Goal: Transaction & Acquisition: Purchase product/service

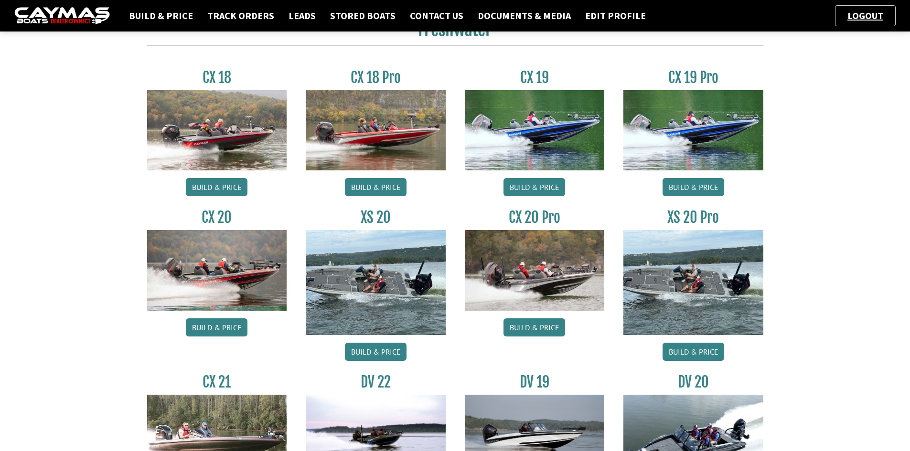
scroll to position [96, 0]
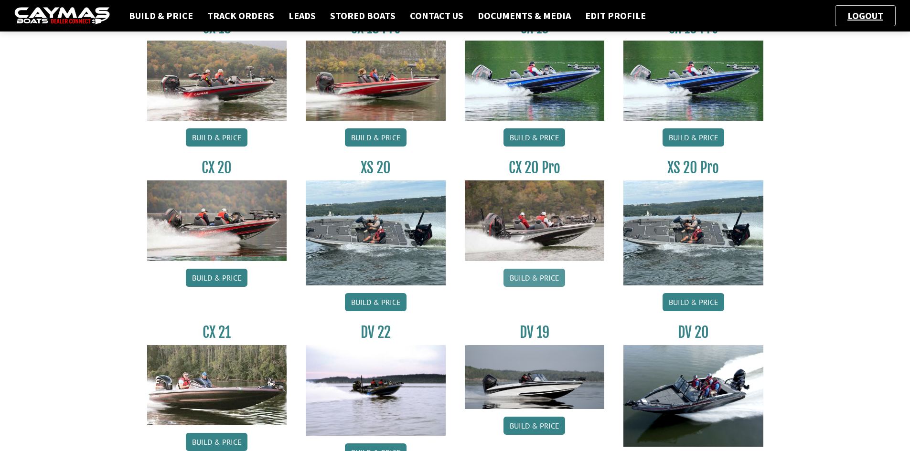
click at [537, 272] on link "Build & Price" at bounding box center [535, 278] width 62 height 18
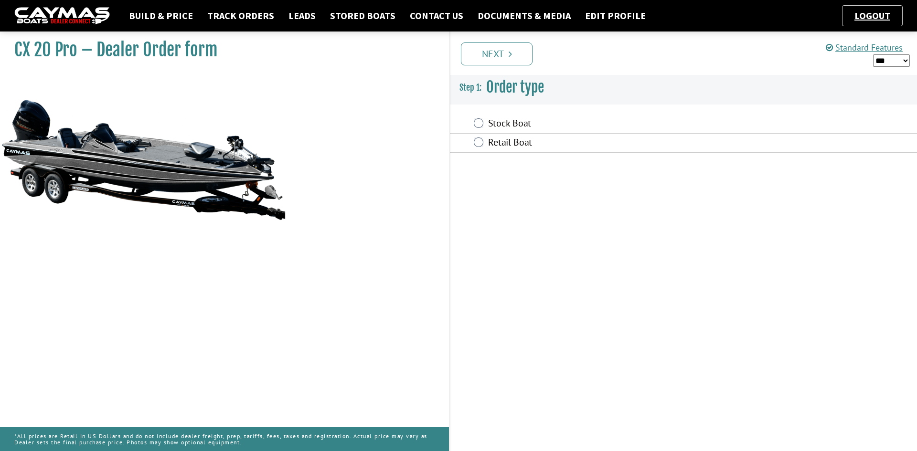
click at [505, 124] on label "Stock Boat" at bounding box center [617, 125] width 258 height 14
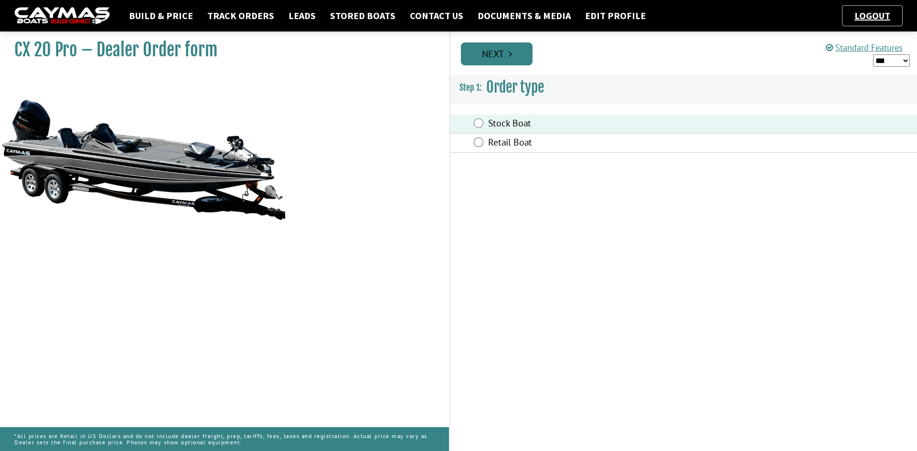
click at [482, 61] on link "Next" at bounding box center [497, 54] width 72 height 23
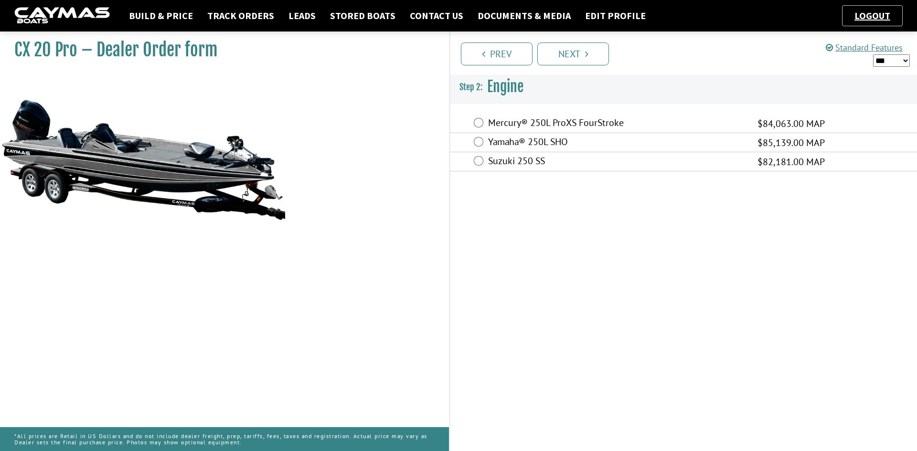
click at [525, 122] on label "Mercury® 250L ProXS FourStroke" at bounding box center [617, 124] width 258 height 14
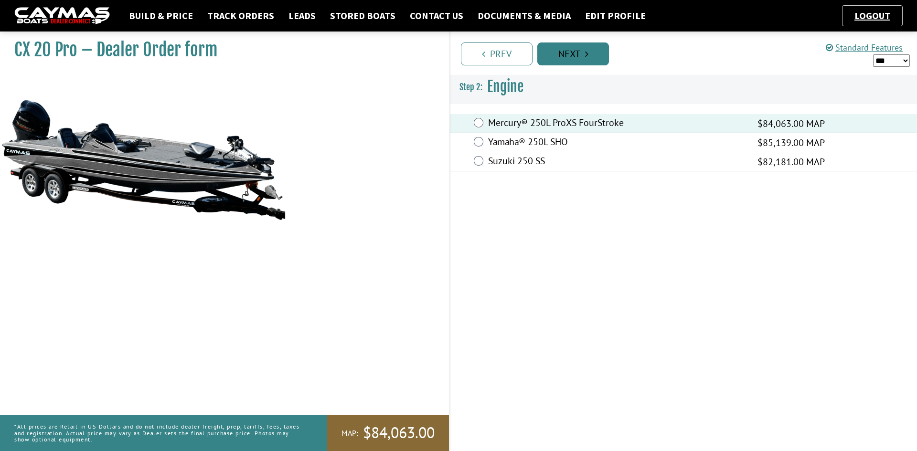
click at [576, 64] on link "Next" at bounding box center [573, 54] width 72 height 23
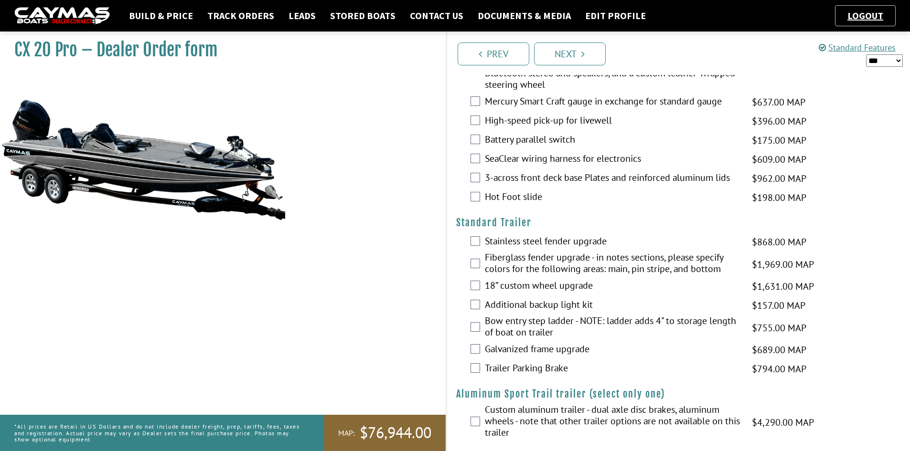
scroll to position [1455, 0]
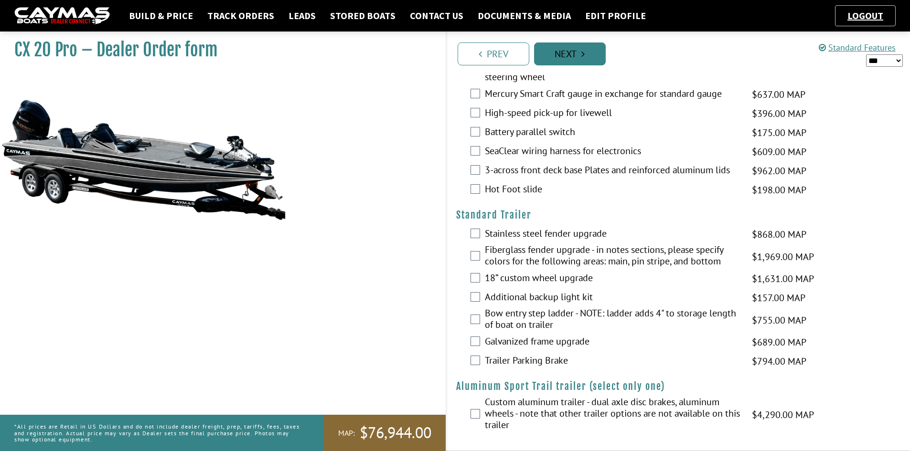
click at [583, 50] on icon "Pagination" at bounding box center [582, 54] width 3 height 10
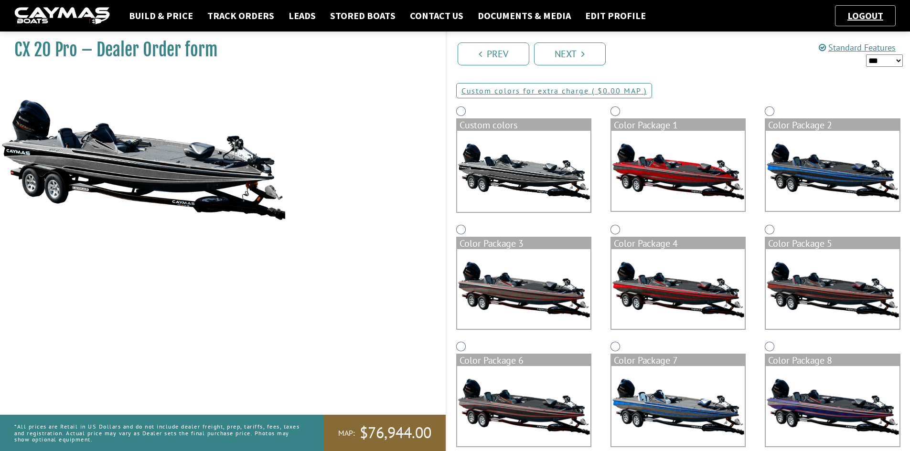
scroll to position [0, 0]
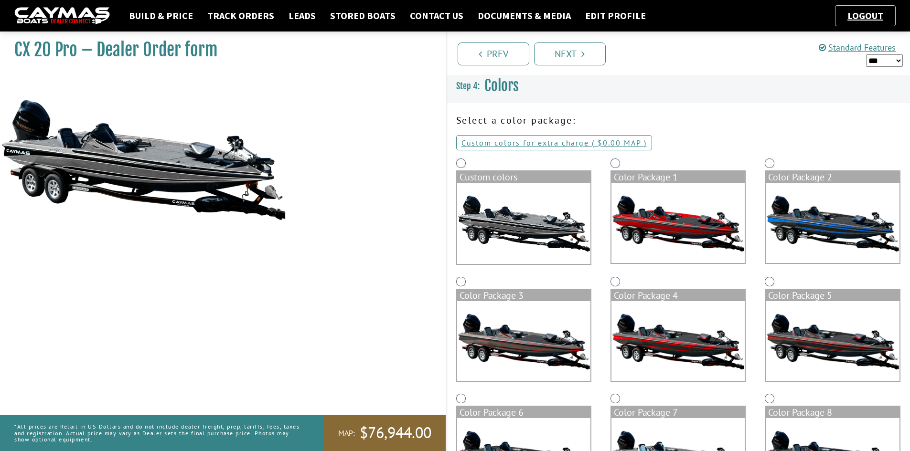
click at [510, 212] on img at bounding box center [523, 223] width 133 height 81
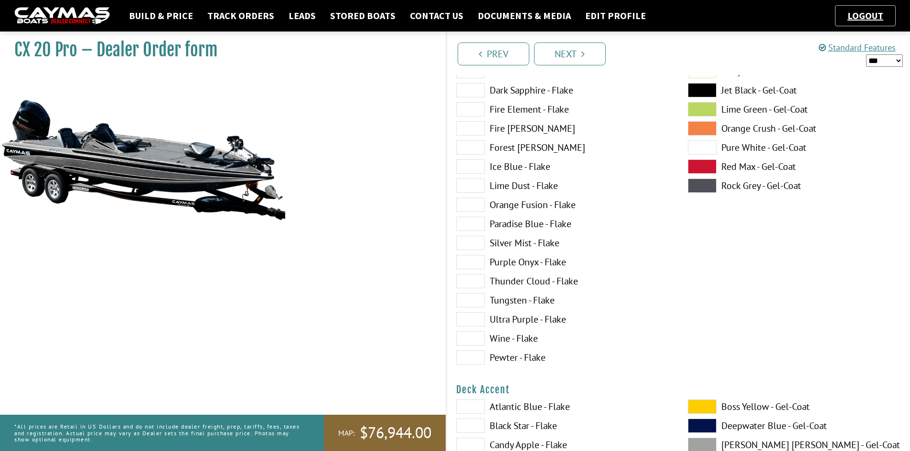
scroll to position [191, 0]
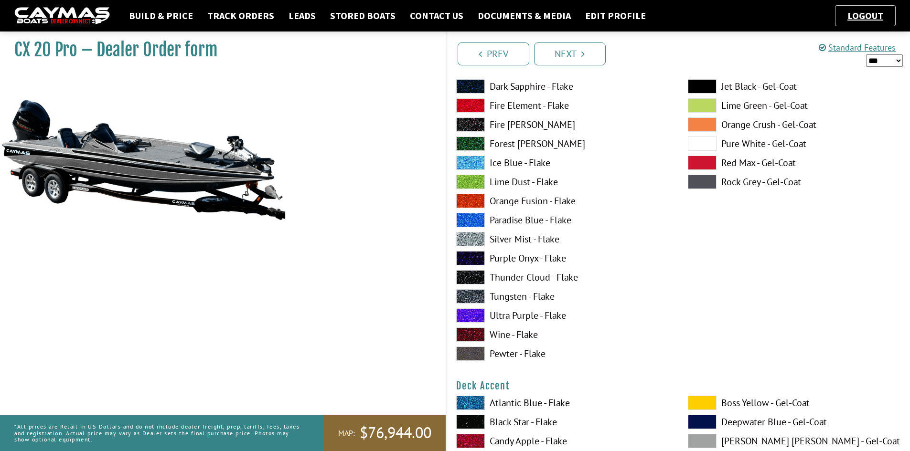
click at [510, 295] on label "Tungsten - Flake" at bounding box center [562, 297] width 213 height 14
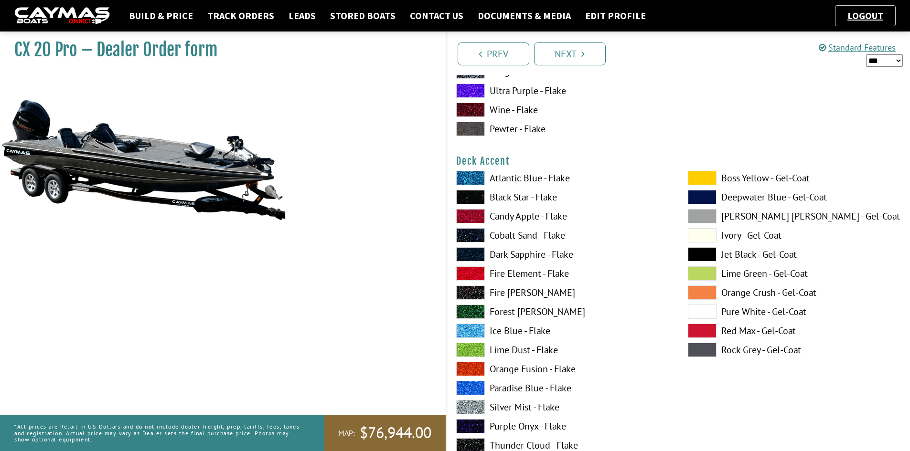
scroll to position [430, 0]
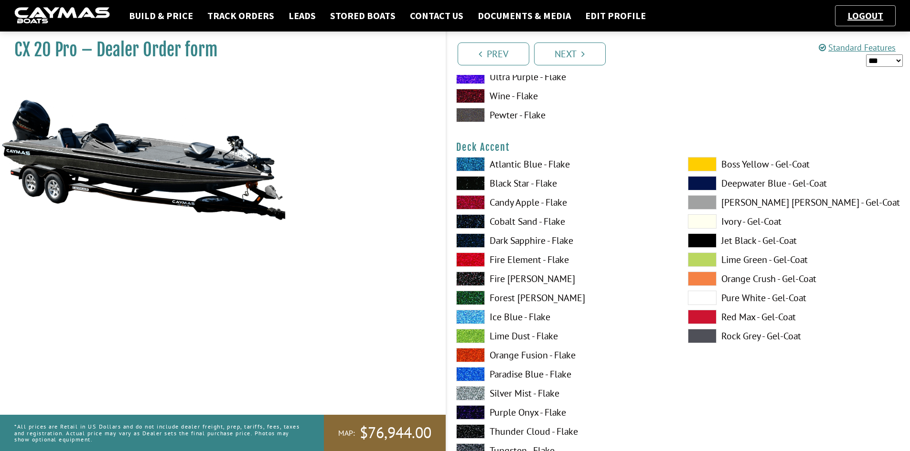
click at [523, 163] on label "Atlantic Blue - Flake" at bounding box center [562, 164] width 213 height 14
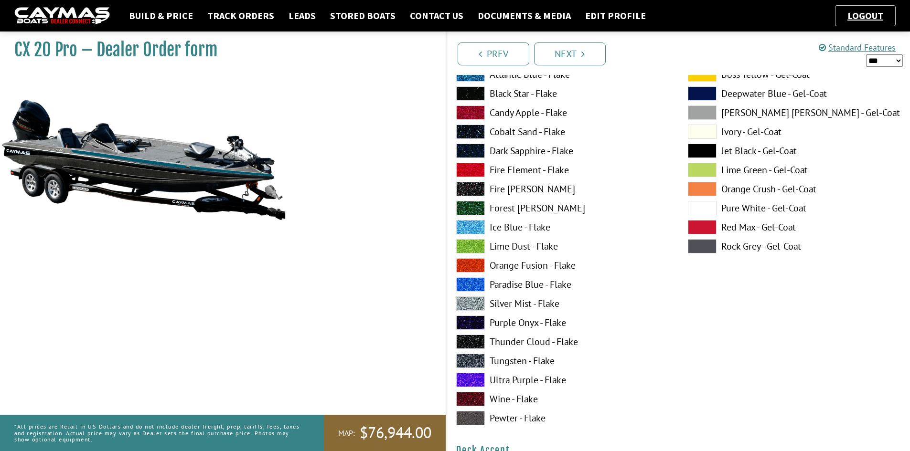
scroll to position [0, 0]
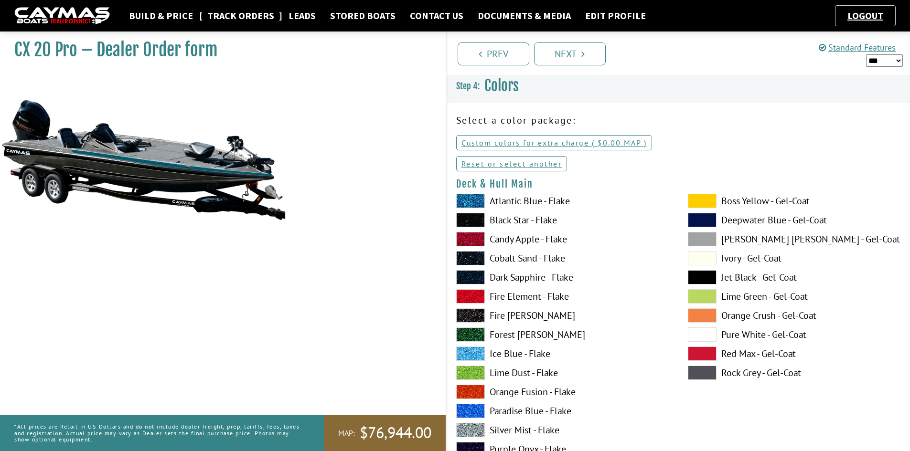
click at [241, 15] on link "Track Orders" at bounding box center [241, 16] width 76 height 12
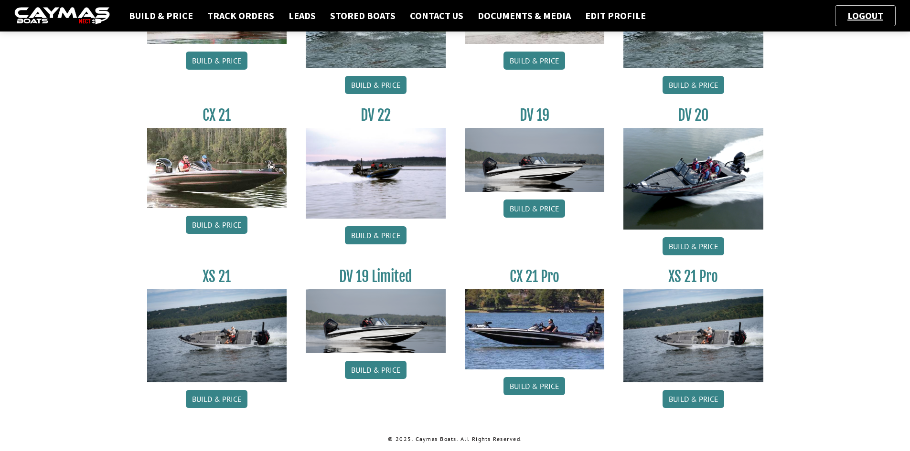
scroll to position [170, 0]
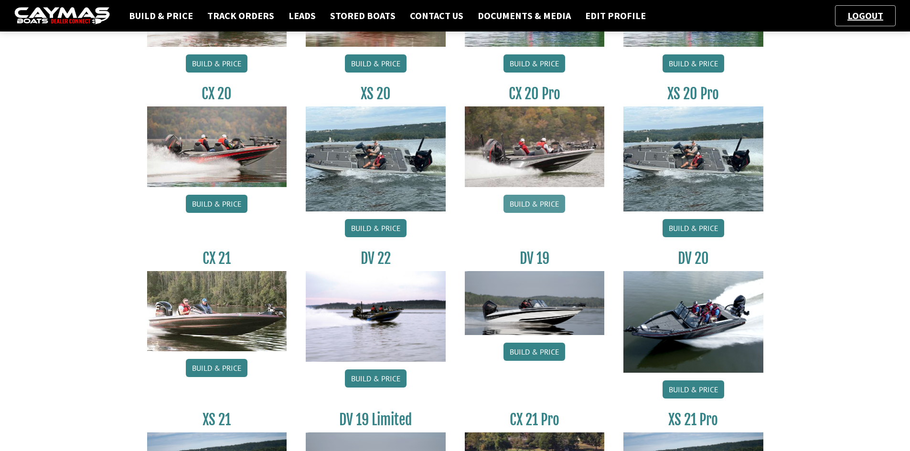
click at [537, 202] on link "Build & Price" at bounding box center [535, 204] width 62 height 18
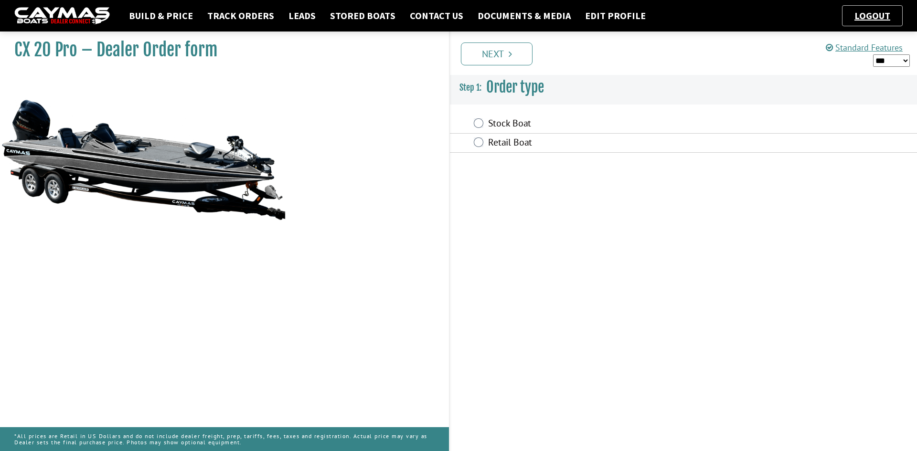
click at [510, 119] on label "Stock Boat" at bounding box center [617, 125] width 258 height 14
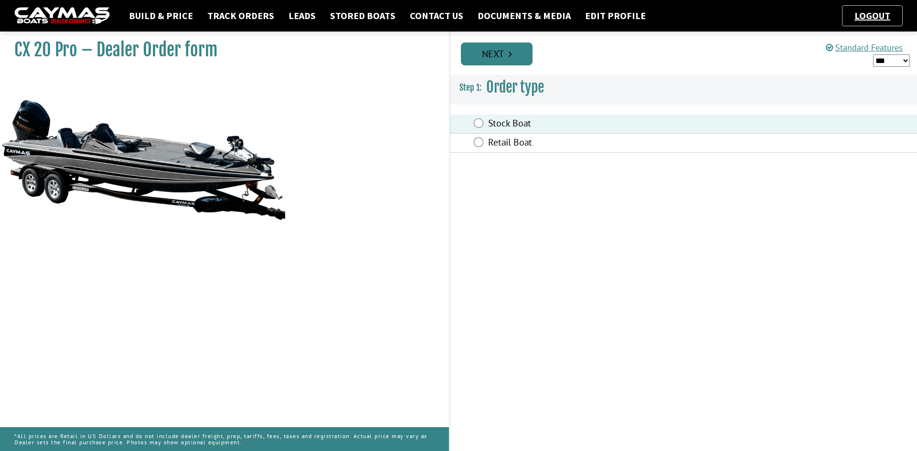
click at [505, 43] on link "Next" at bounding box center [497, 54] width 72 height 23
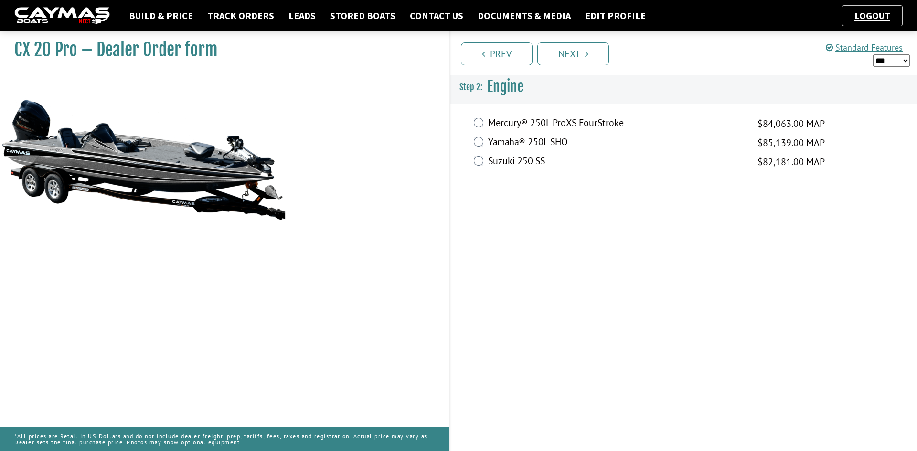
click at [531, 123] on label "Mercury® 250L ProXS FourStroke" at bounding box center [617, 124] width 258 height 14
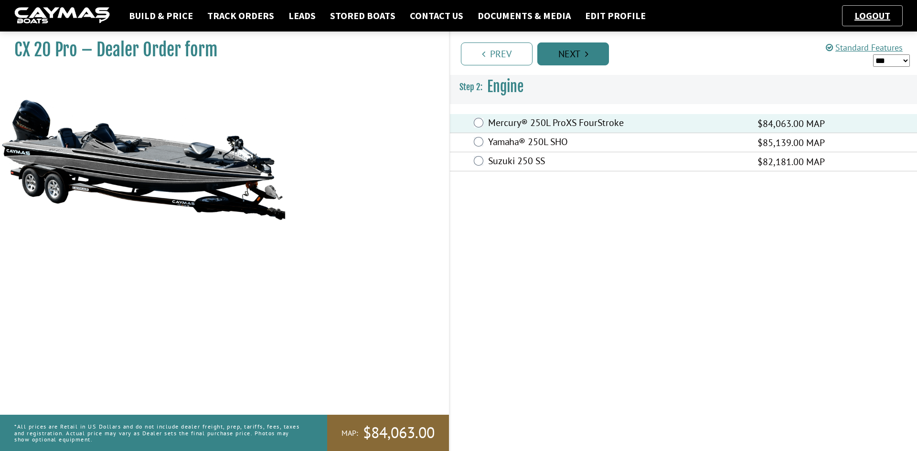
click at [545, 48] on link "Next" at bounding box center [573, 54] width 72 height 23
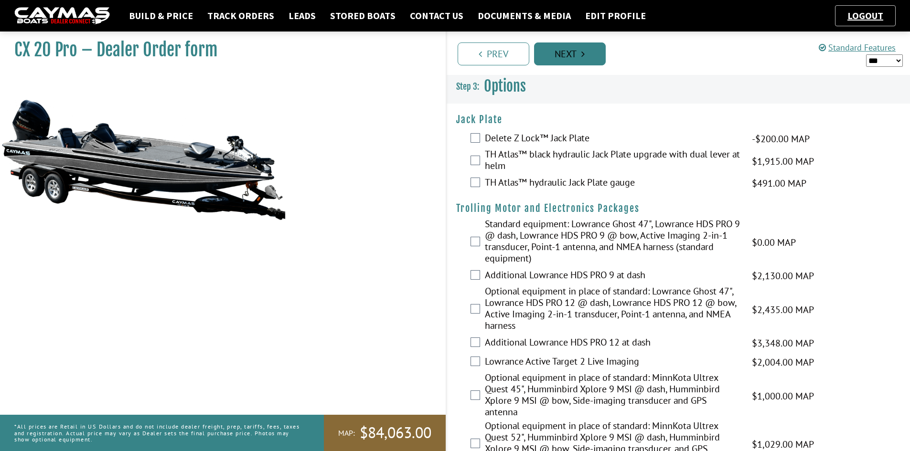
click at [582, 57] on icon "Pagination" at bounding box center [582, 54] width 3 height 10
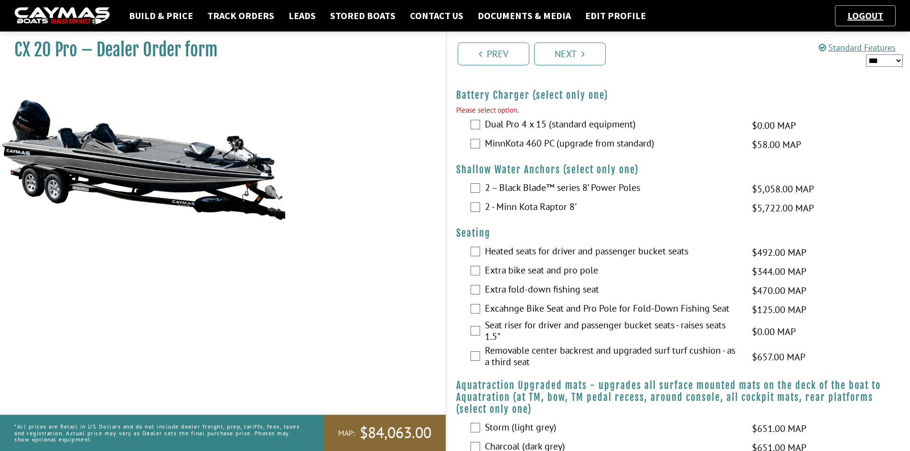
scroll to position [770, 0]
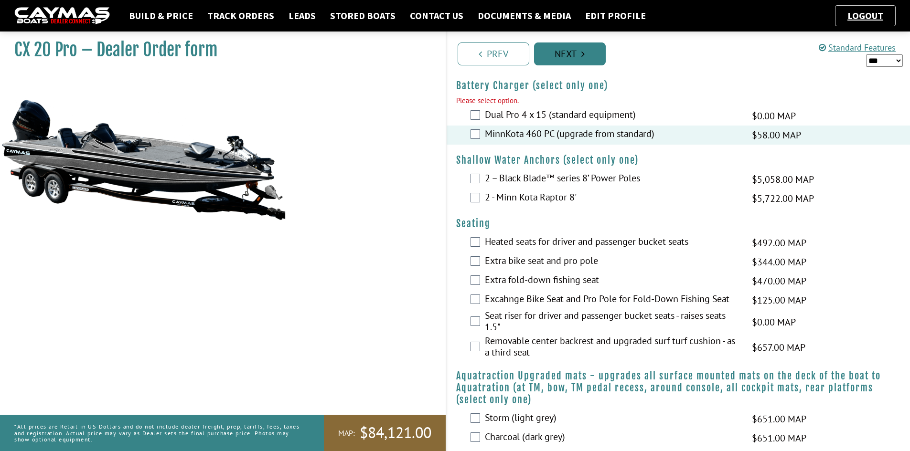
click at [567, 63] on link "Next" at bounding box center [570, 54] width 72 height 23
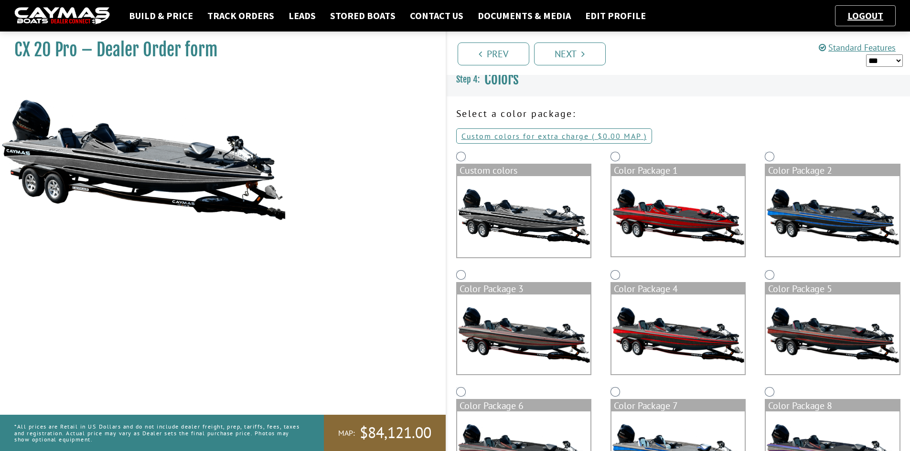
scroll to position [0, 0]
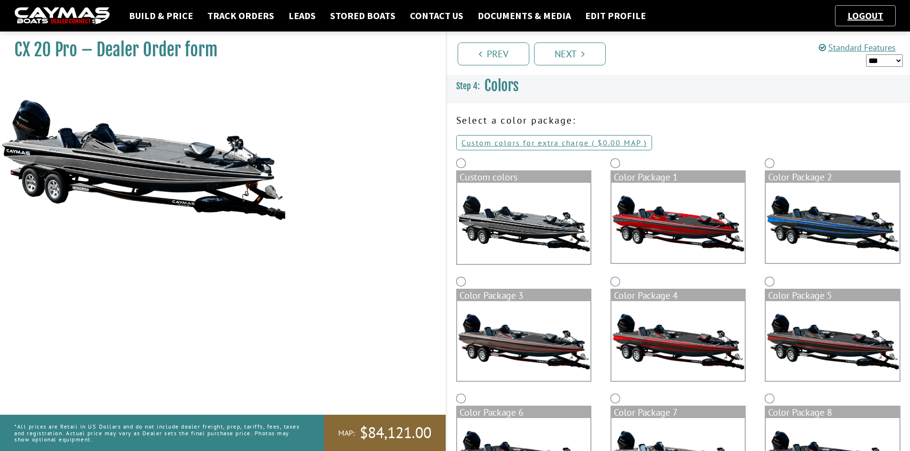
click at [530, 215] on img at bounding box center [523, 223] width 133 height 81
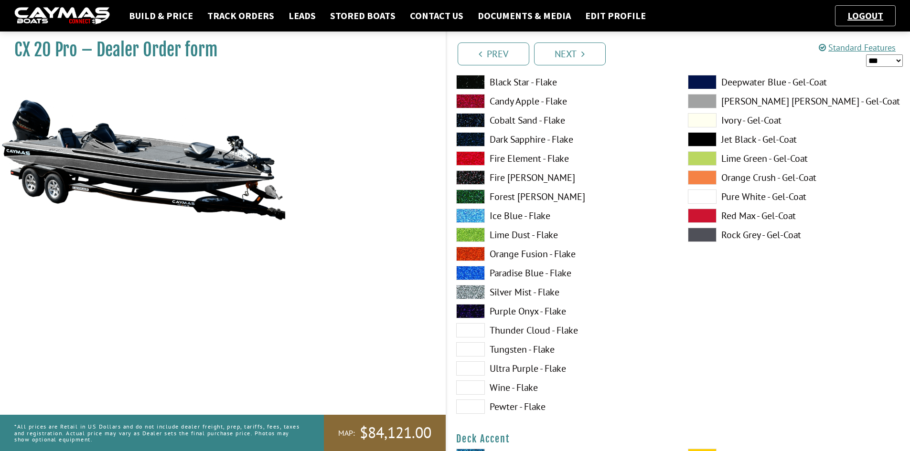
scroll to position [143, 0]
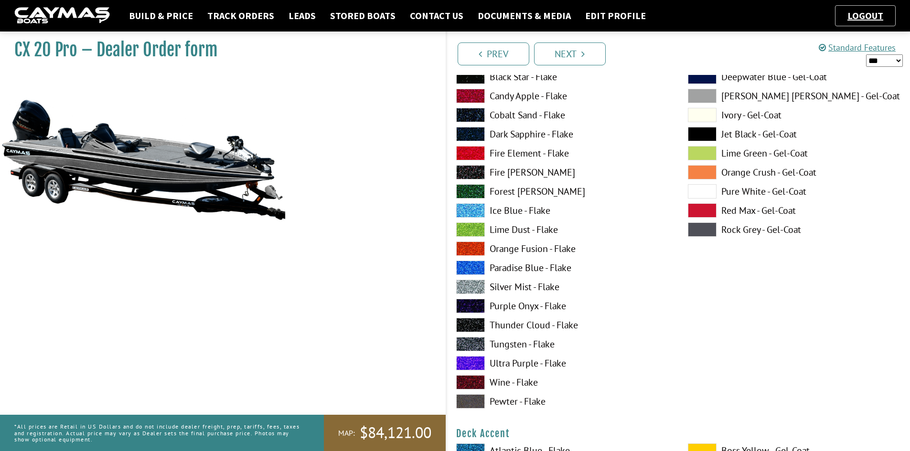
click at [520, 324] on label "Thunder Cloud - Flake" at bounding box center [562, 325] width 213 height 14
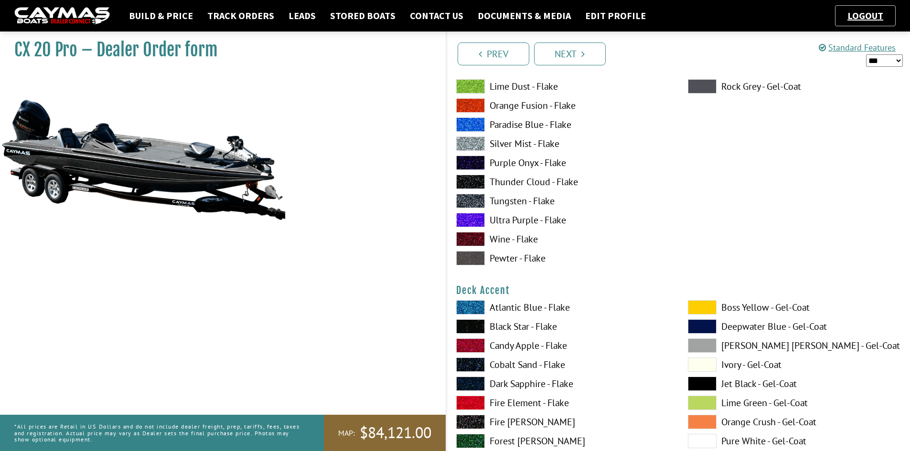
scroll to position [430, 0]
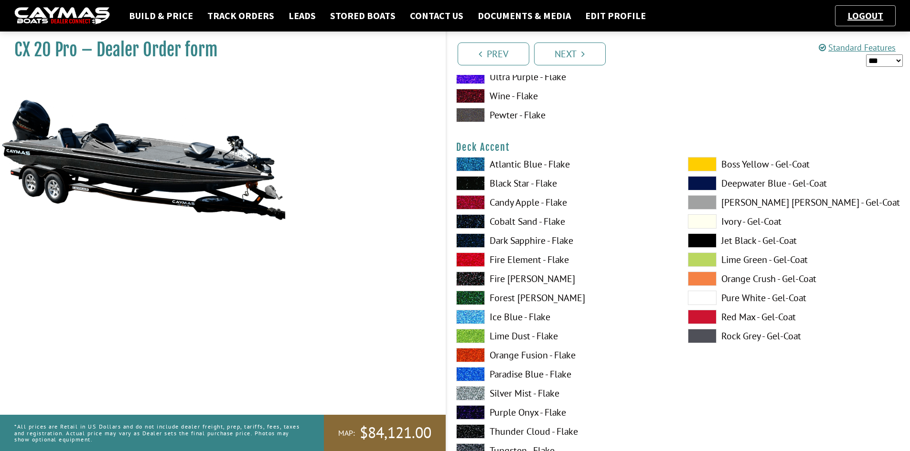
click at [501, 316] on label "Ice Blue - Flake" at bounding box center [562, 317] width 213 height 14
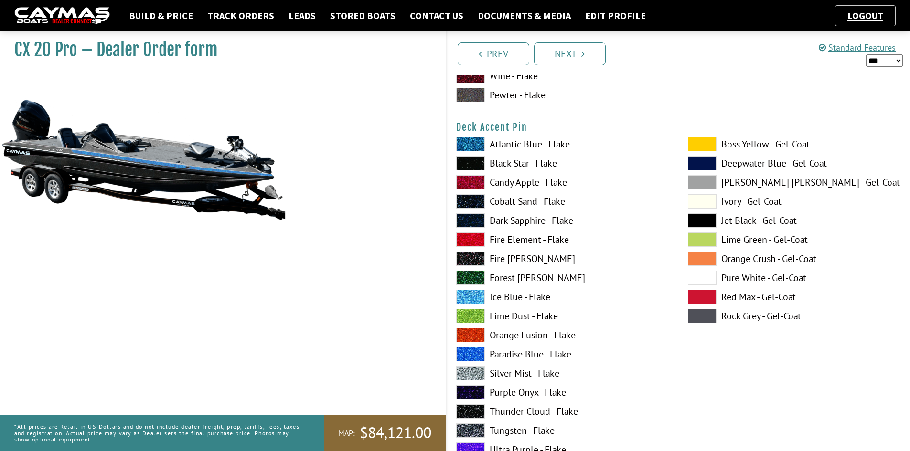
scroll to position [860, 0]
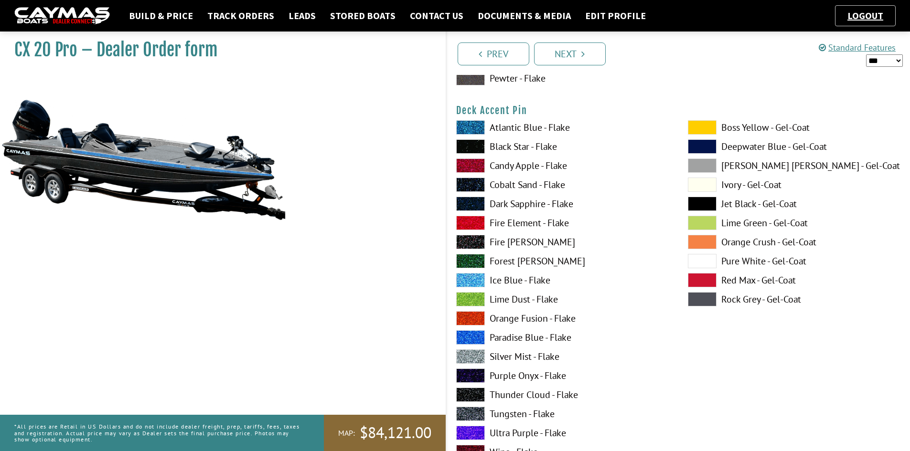
click at [503, 357] on label "Silver Mist - Flake" at bounding box center [562, 357] width 213 height 14
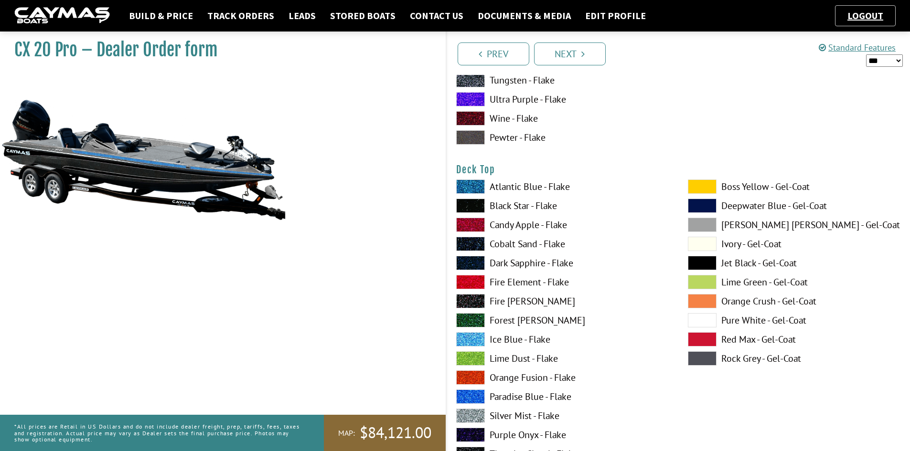
scroll to position [1194, 0]
click at [769, 184] on label "Boss Yellow - Gel-Coat" at bounding box center [794, 186] width 213 height 14
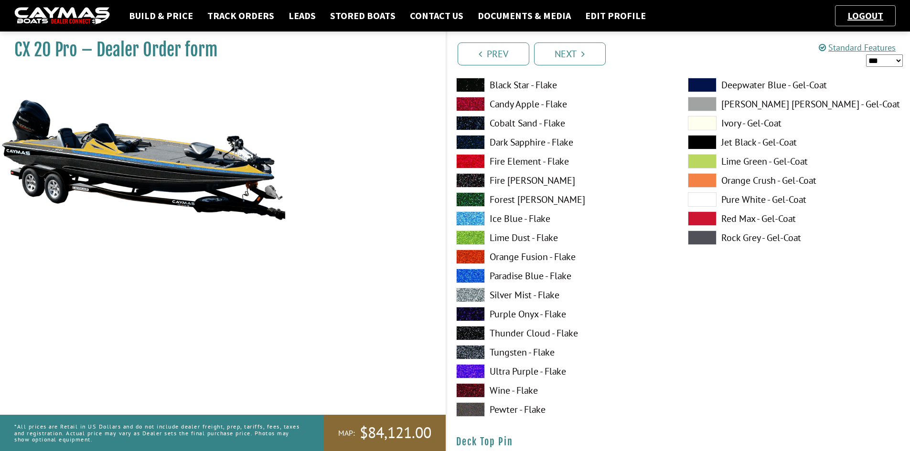
scroll to position [1338, 0]
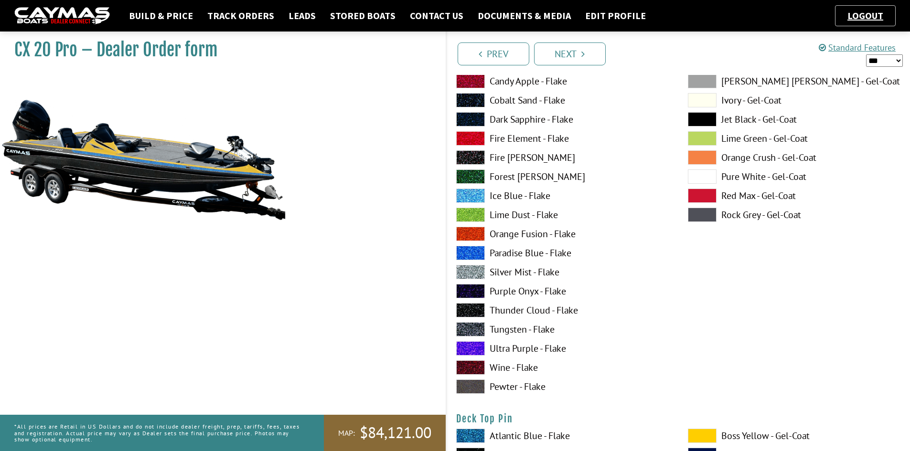
click at [514, 313] on label "Thunder Cloud - Flake" at bounding box center [562, 310] width 213 height 14
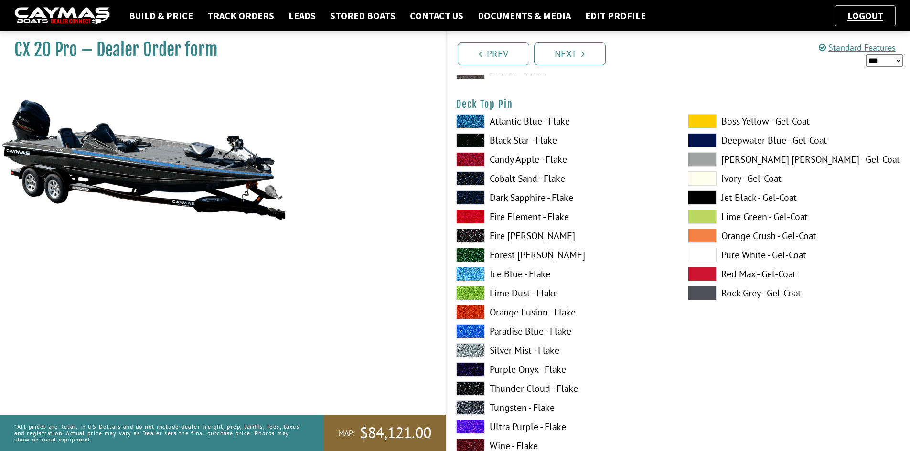
scroll to position [1672, 0]
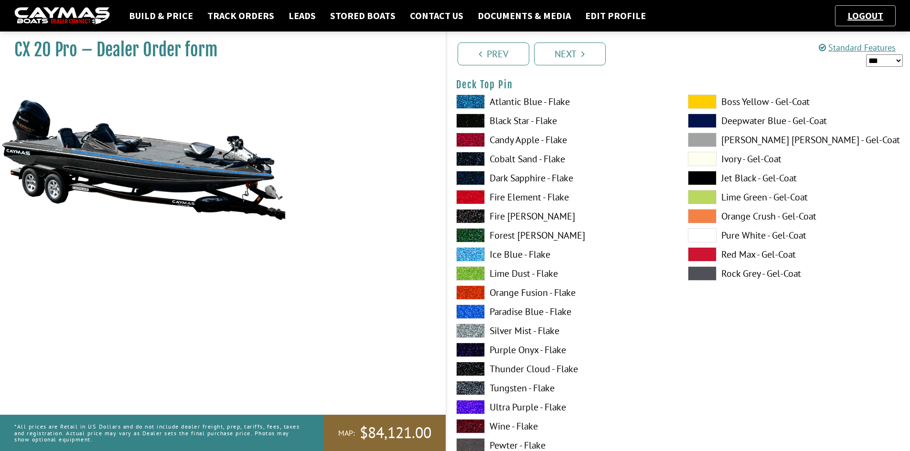
click at [506, 332] on label "Silver Mist - Flake" at bounding box center [562, 331] width 213 height 14
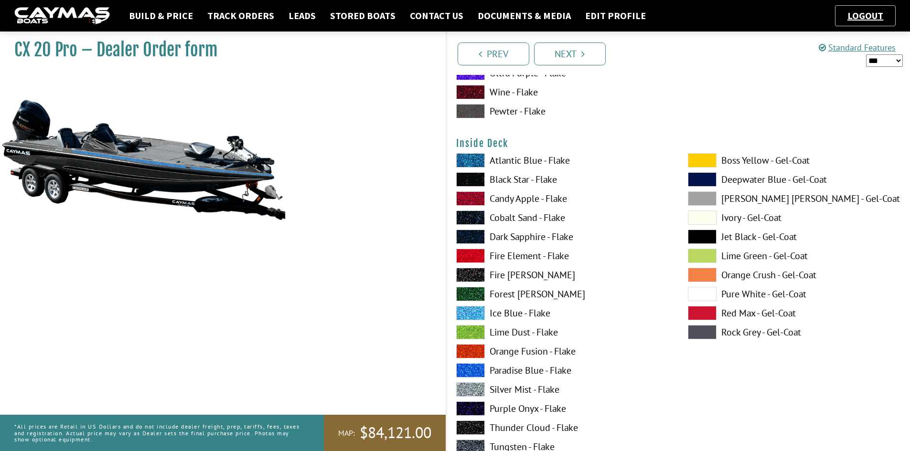
scroll to position [2054, 0]
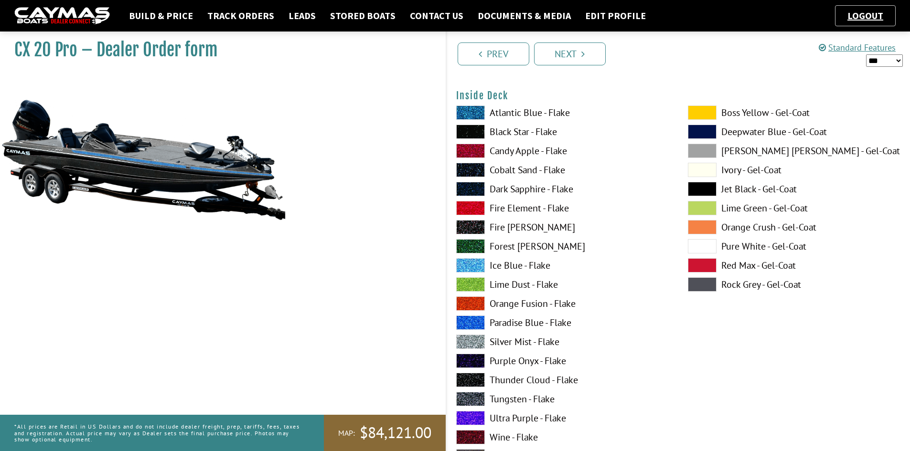
click at [505, 403] on label "Tungsten - Flake" at bounding box center [562, 399] width 213 height 14
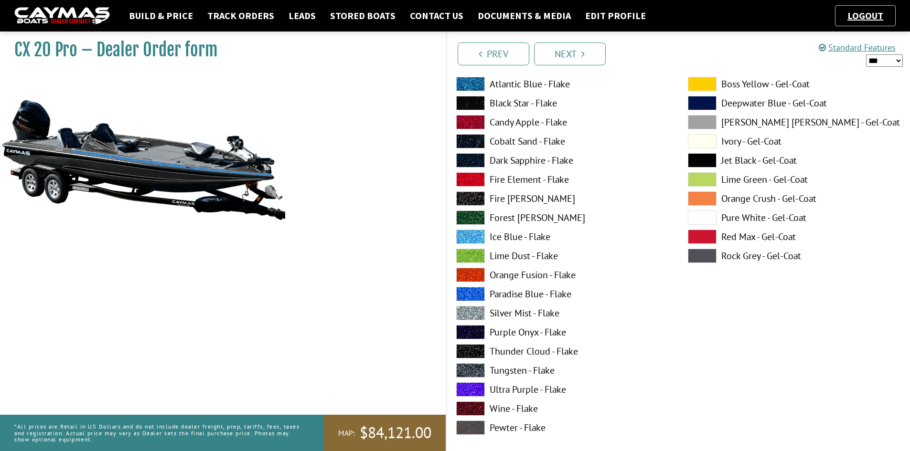
scroll to position [2484, 0]
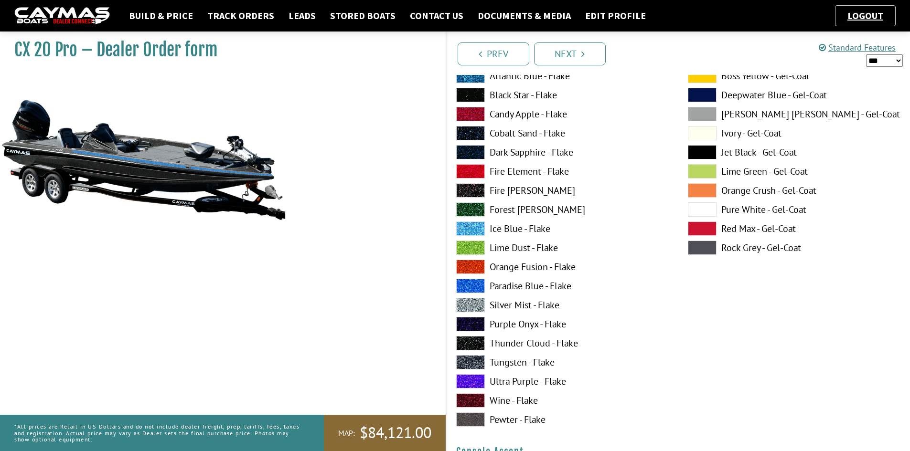
click at [500, 364] on label "Tungsten - Flake" at bounding box center [562, 362] width 213 height 14
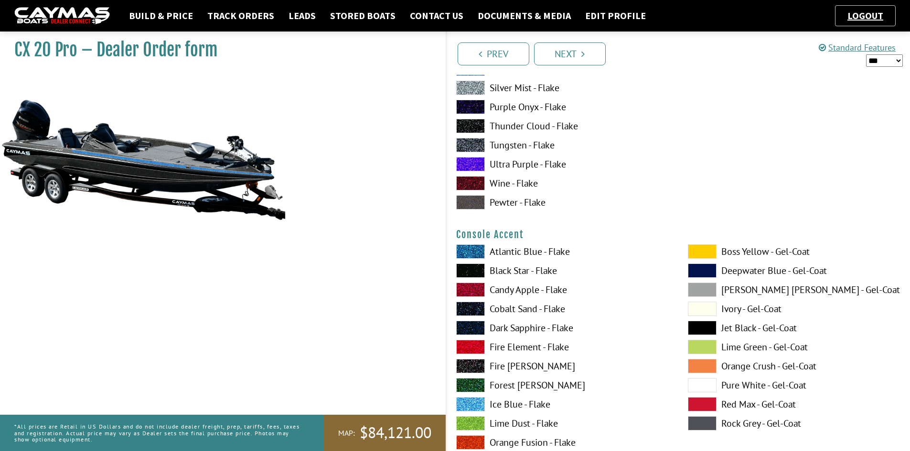
scroll to position [2723, 0]
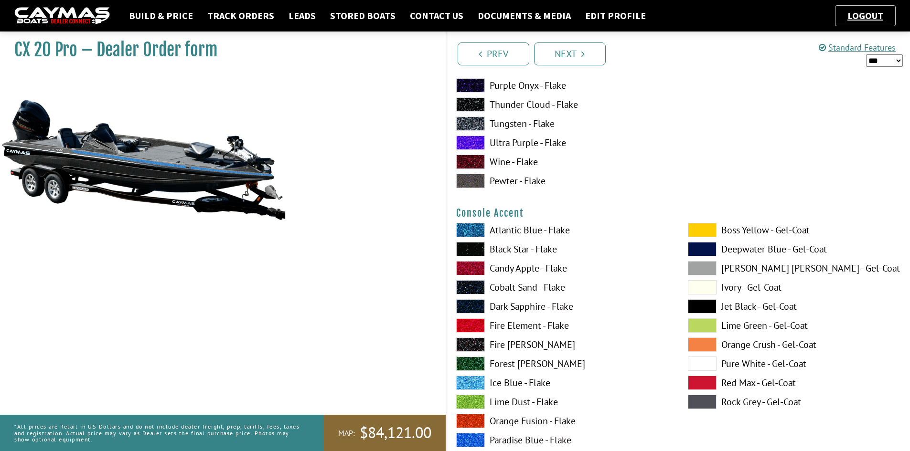
click at [513, 383] on label "Ice Blue - Flake" at bounding box center [562, 383] width 213 height 14
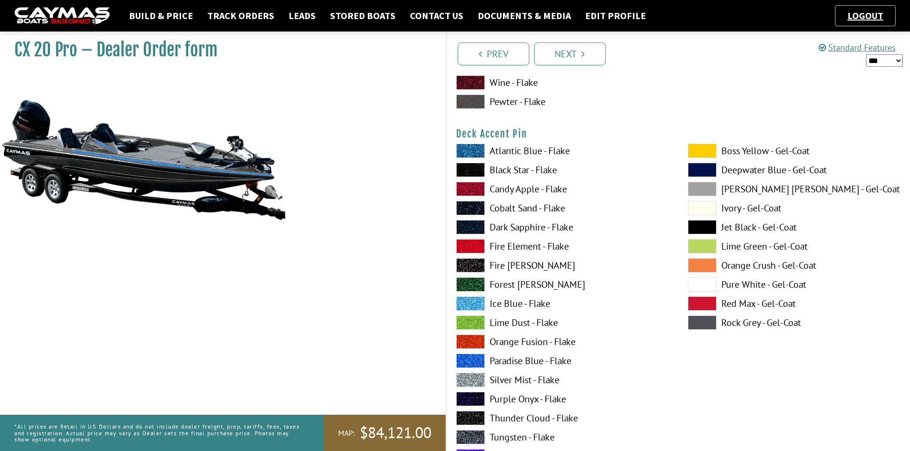
scroll to position [669, 0]
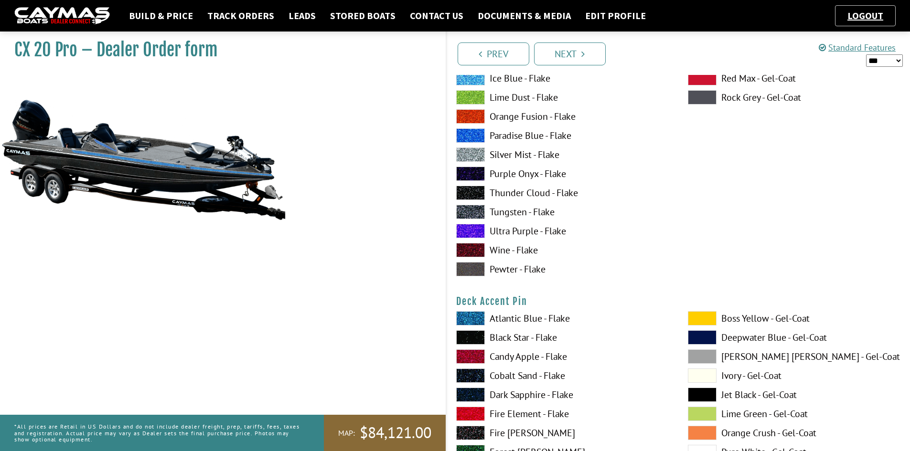
click at [518, 138] on label "Paradise Blue - Flake" at bounding box center [562, 136] width 213 height 14
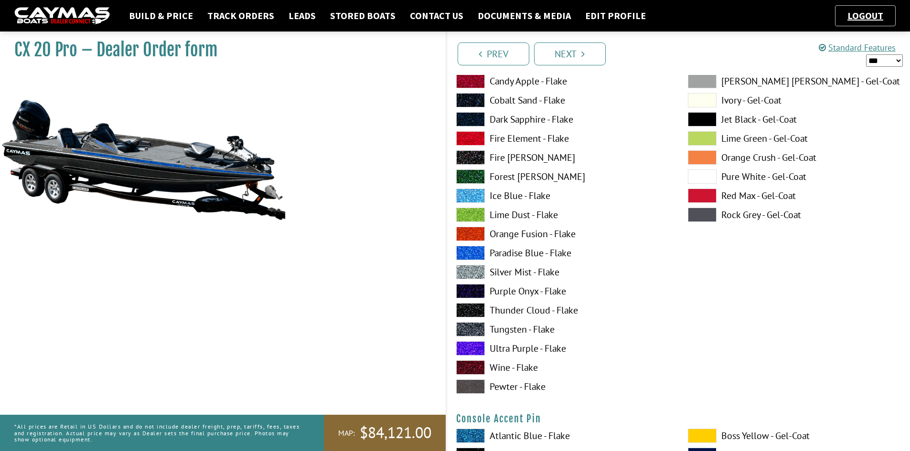
scroll to position [2962, 0]
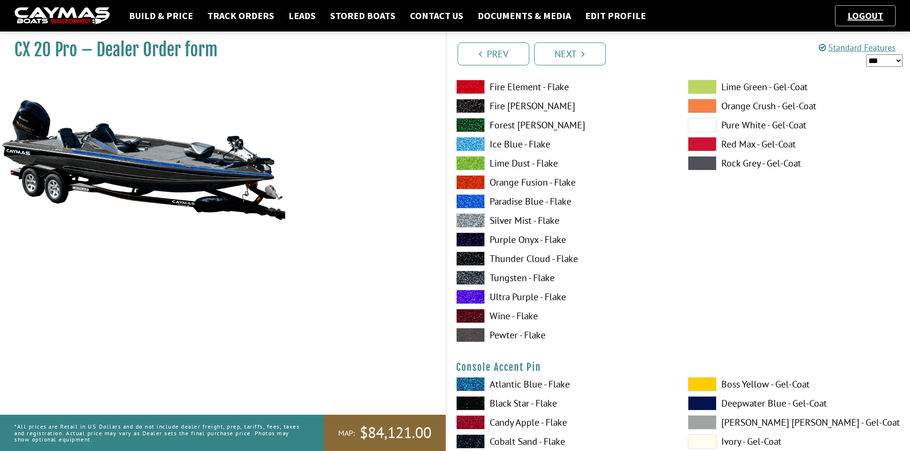
click at [501, 202] on label "Paradise Blue - Flake" at bounding box center [562, 201] width 213 height 14
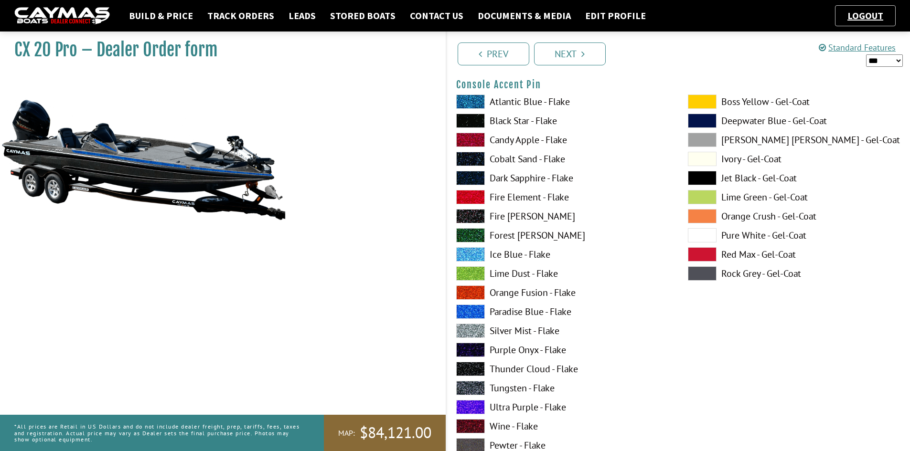
scroll to position [3249, 0]
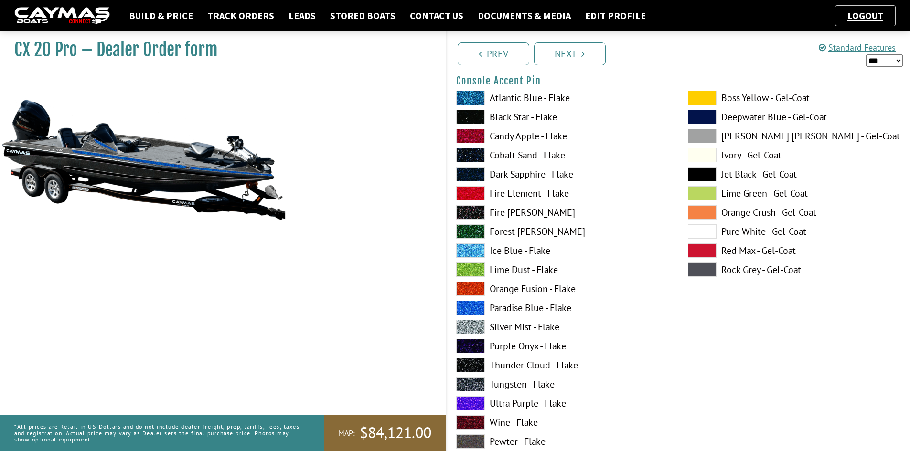
click at [513, 330] on label "Silver Mist - Flake" at bounding box center [562, 327] width 213 height 14
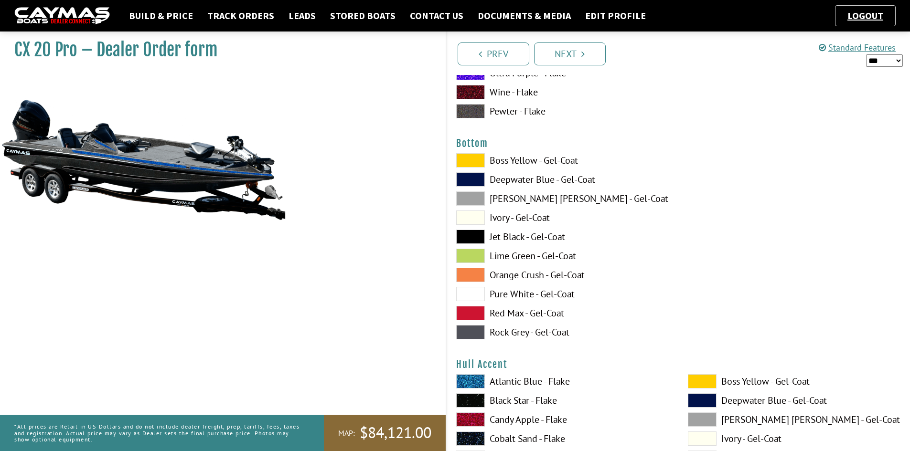
scroll to position [3583, 0]
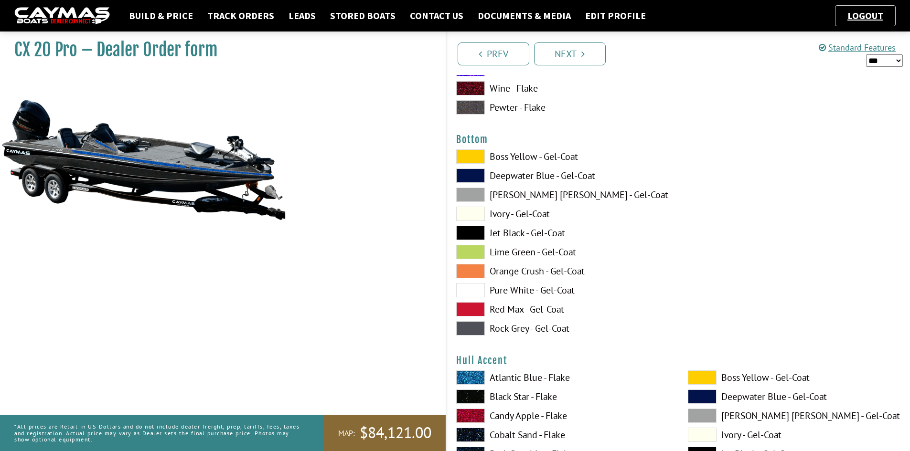
click at [529, 236] on label "Jet Black - Gel-Coat" at bounding box center [562, 233] width 213 height 14
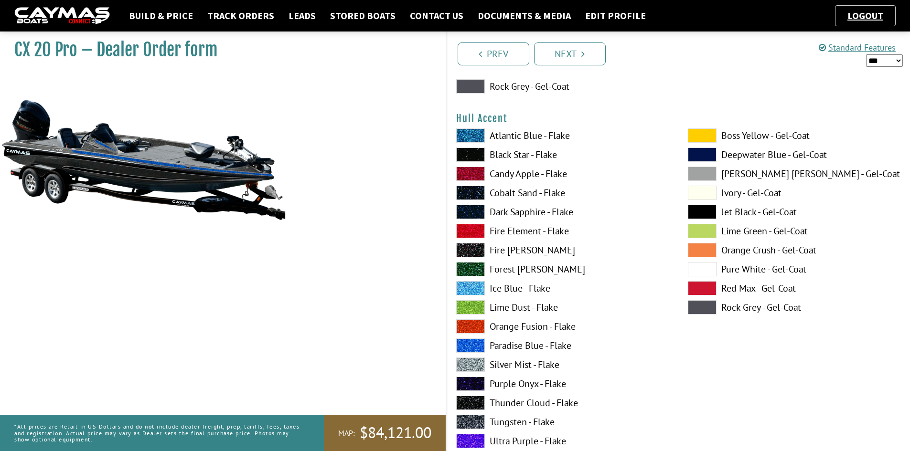
scroll to position [3870, 0]
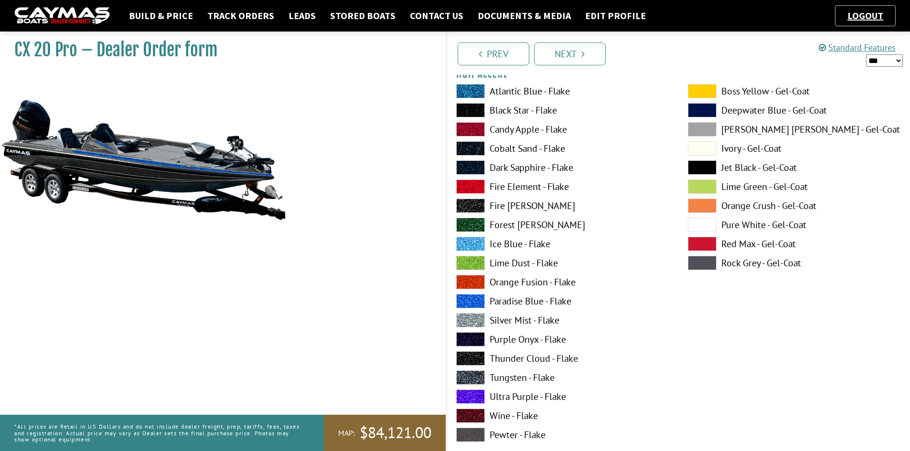
click at [524, 305] on label "Paradise Blue - Flake" at bounding box center [562, 301] width 213 height 14
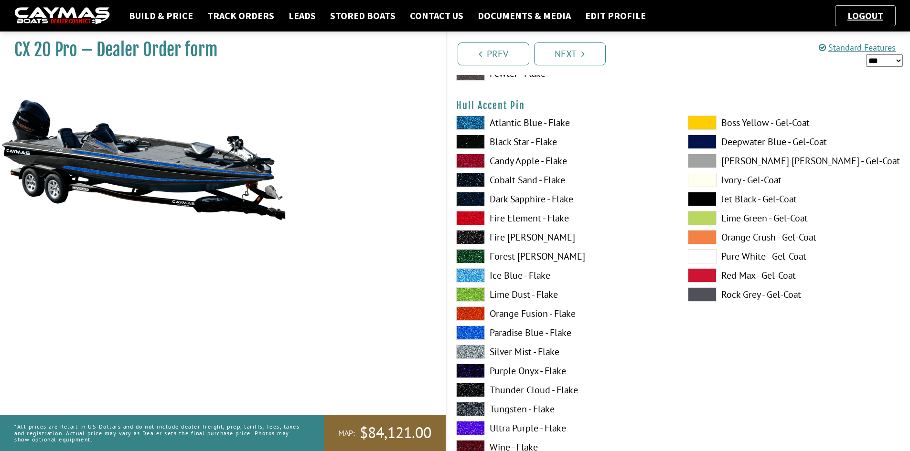
scroll to position [4252, 0]
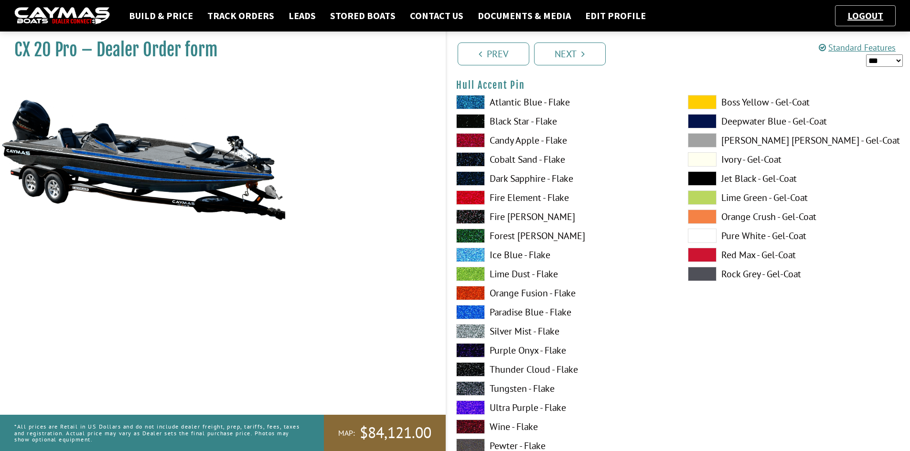
click at [503, 331] on label "Silver Mist - Flake" at bounding box center [562, 331] width 213 height 14
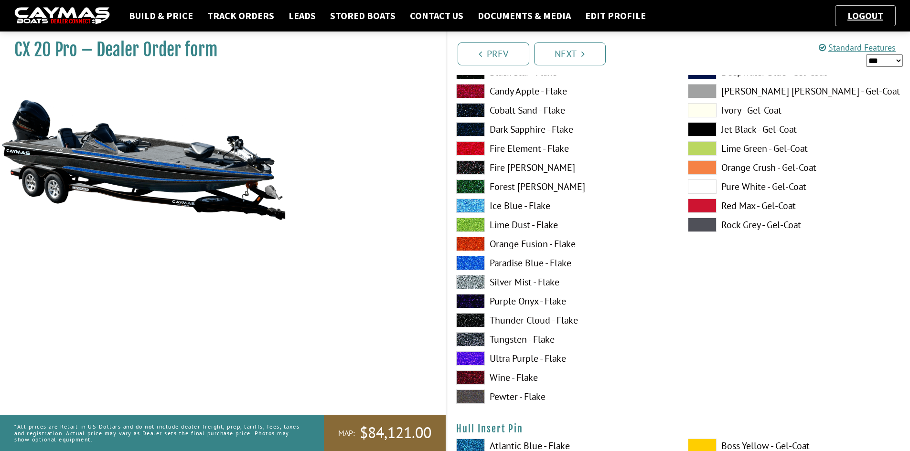
scroll to position [4730, 0]
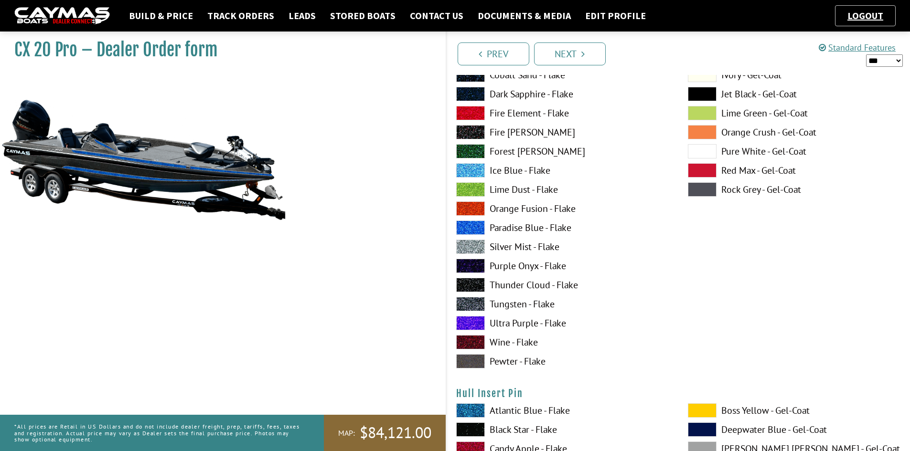
click at [500, 303] on label "Tungsten - Flake" at bounding box center [562, 304] width 213 height 14
click at [507, 283] on label "Thunder Cloud - Flake" at bounding box center [562, 285] width 213 height 14
click at [511, 303] on label "Tungsten - Flake" at bounding box center [562, 304] width 213 height 14
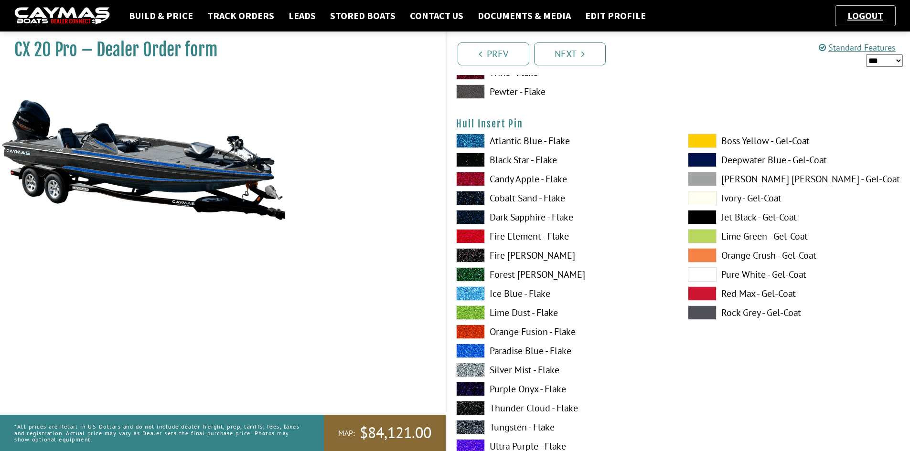
scroll to position [5064, 0]
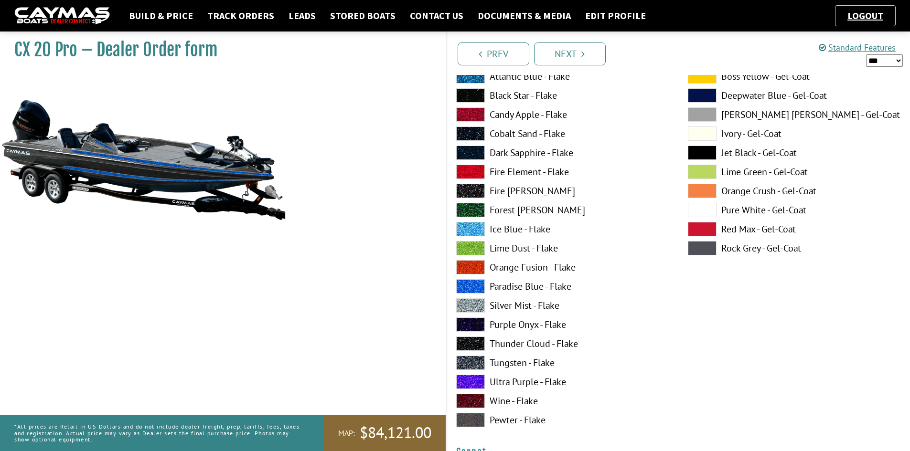
click at [524, 287] on label "Paradise Blue - Flake" at bounding box center [562, 286] width 213 height 14
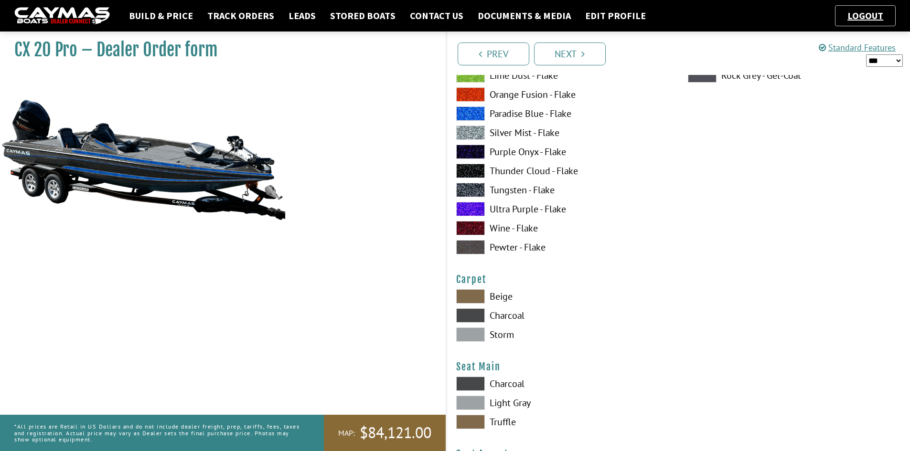
scroll to position [5255, 0]
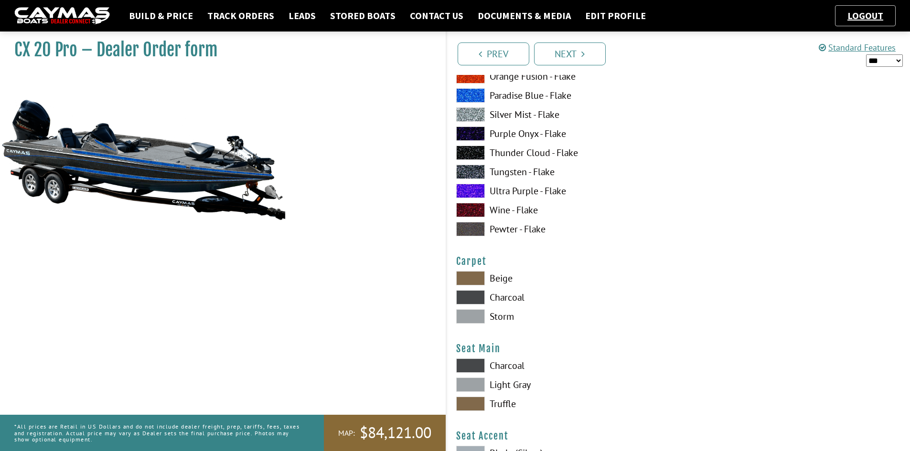
click at [504, 301] on label "Charcoal" at bounding box center [562, 297] width 213 height 14
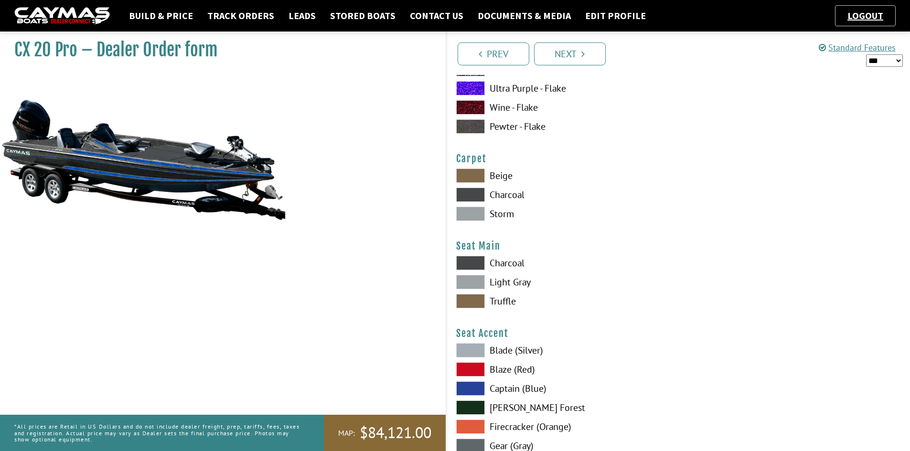
scroll to position [5399, 0]
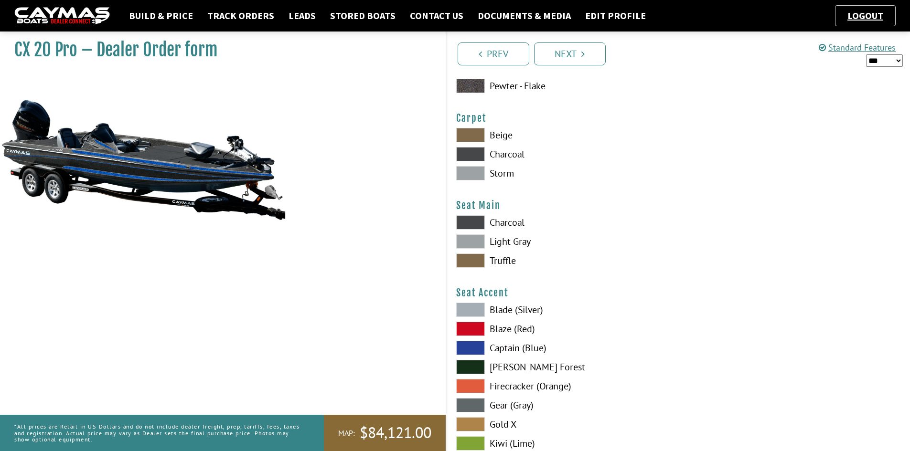
click at [505, 223] on label "Charcoal" at bounding box center [562, 222] width 213 height 14
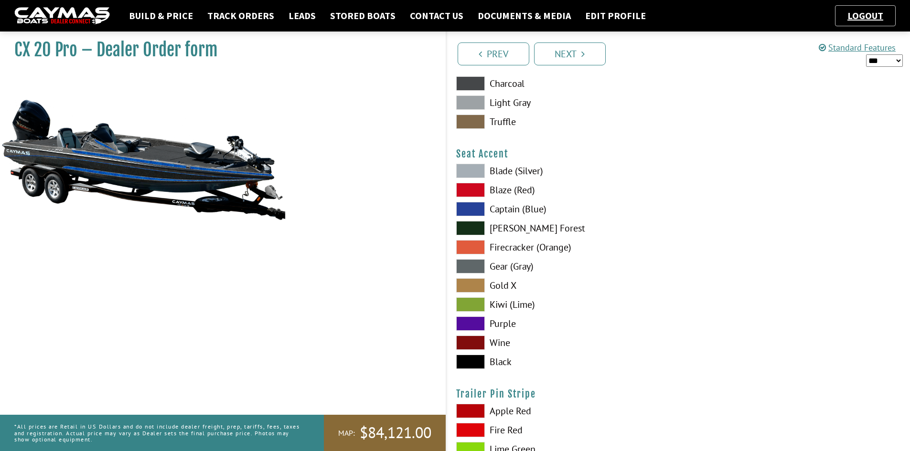
scroll to position [5542, 0]
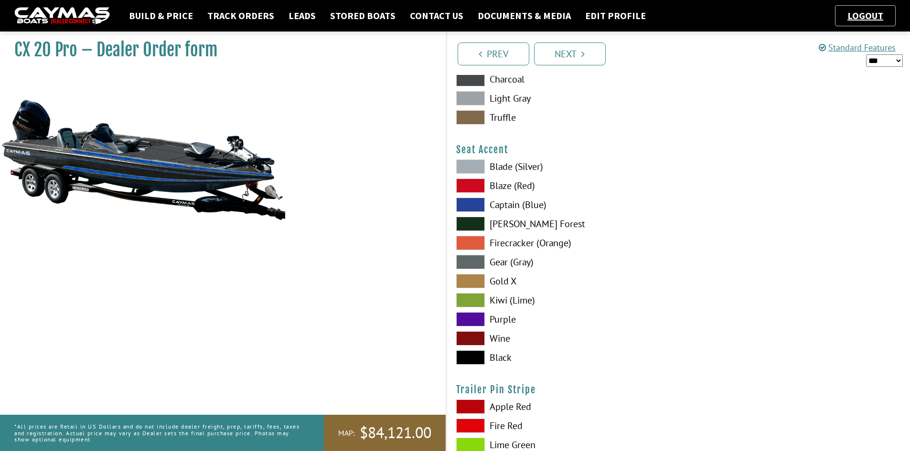
click at [500, 208] on label "Captain (Blue)" at bounding box center [562, 205] width 213 height 14
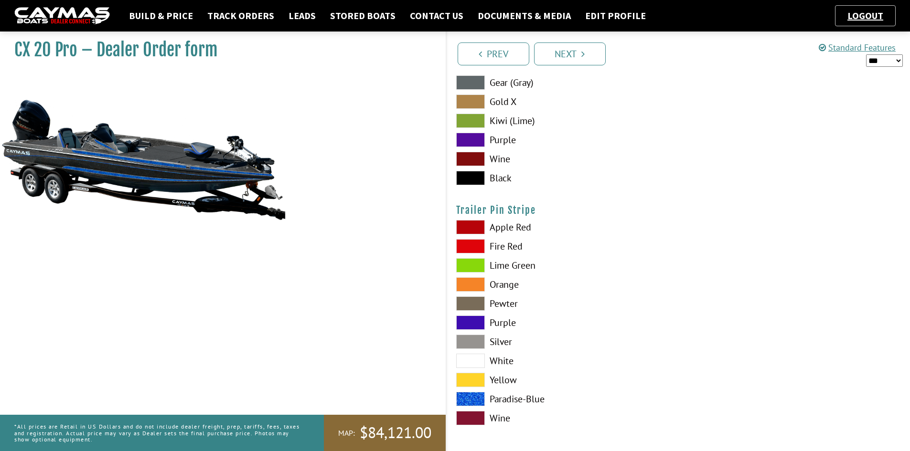
scroll to position [5724, 0]
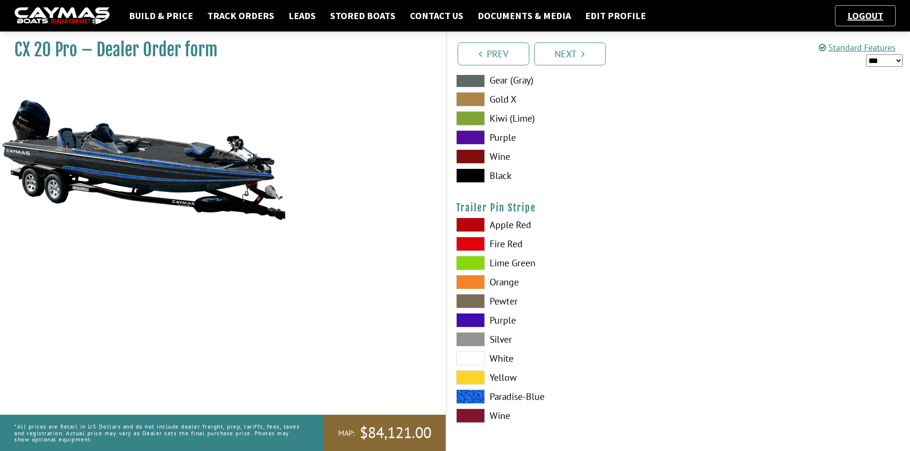
click at [503, 396] on label "Paradise-Blue" at bounding box center [562, 397] width 213 height 14
click at [560, 43] on link "Next" at bounding box center [570, 54] width 72 height 23
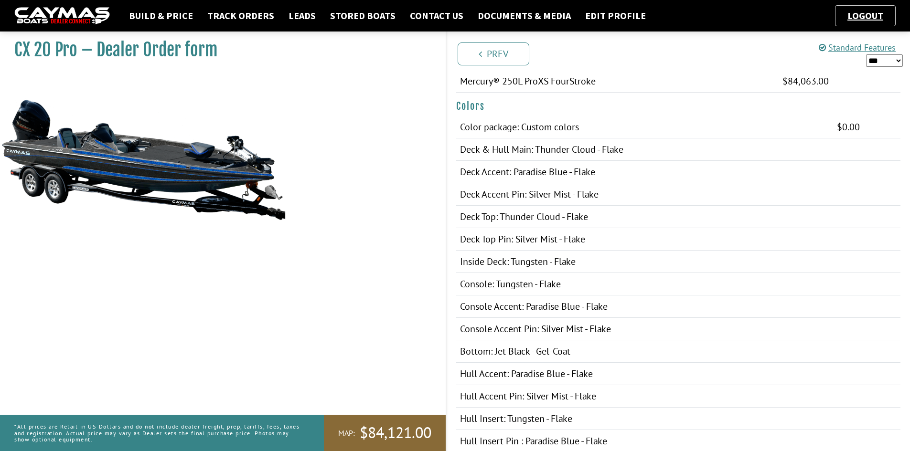
scroll to position [191, 0]
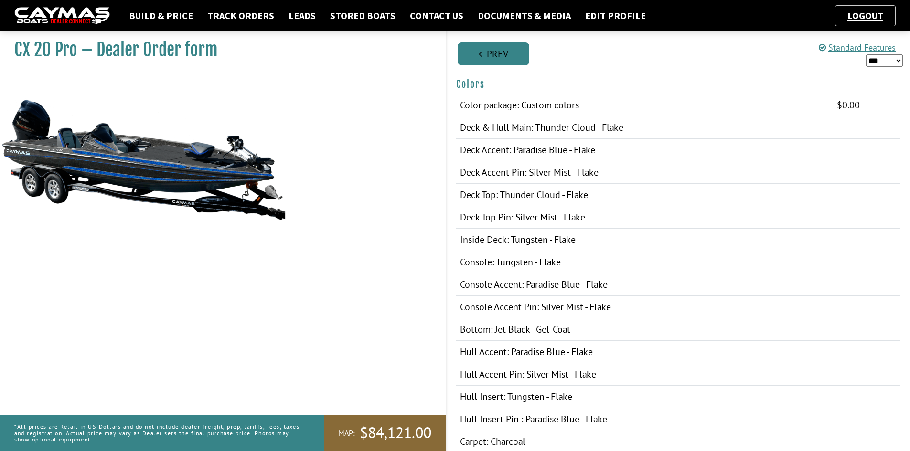
click at [488, 51] on link "Prev" at bounding box center [494, 54] width 72 height 23
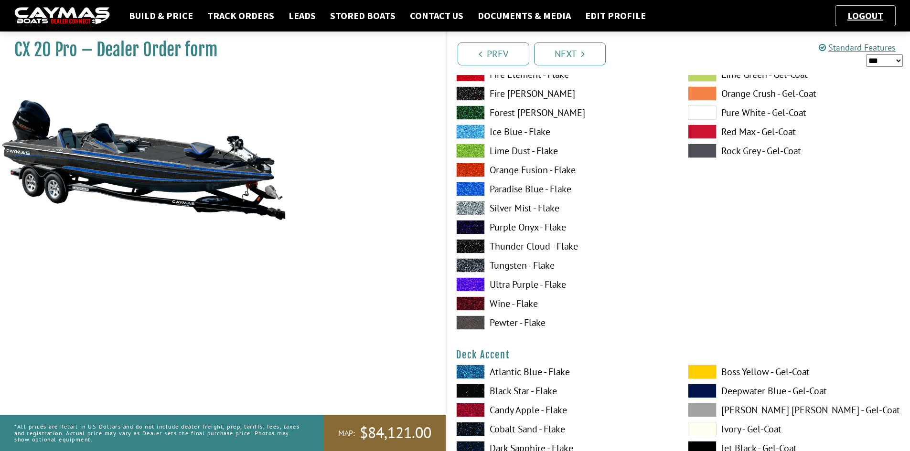
scroll to position [239, 0]
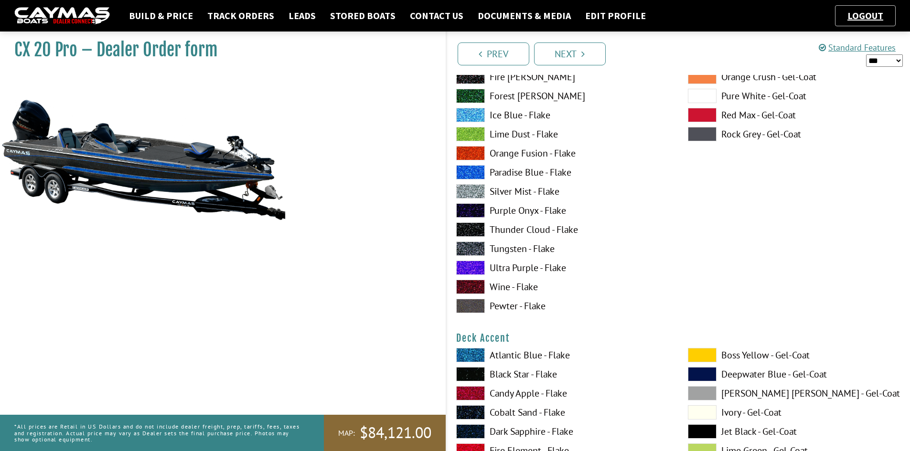
click at [510, 248] on label "Tungsten - Flake" at bounding box center [562, 249] width 213 height 14
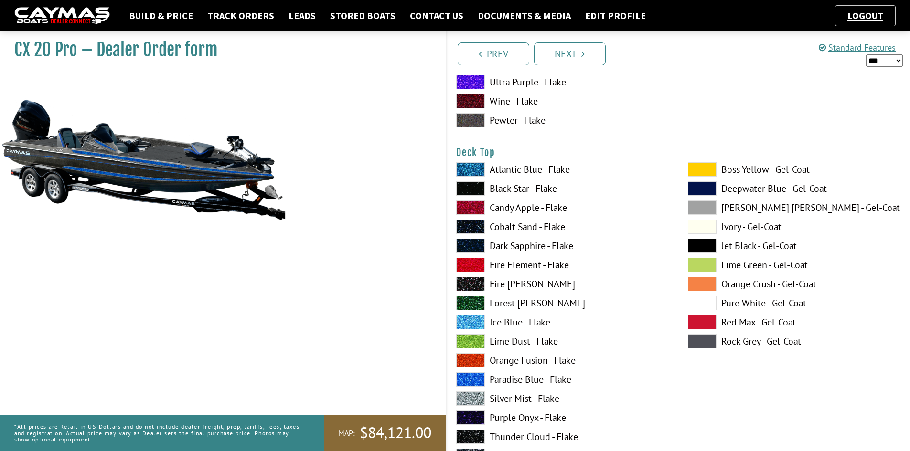
scroll to position [1242, 0]
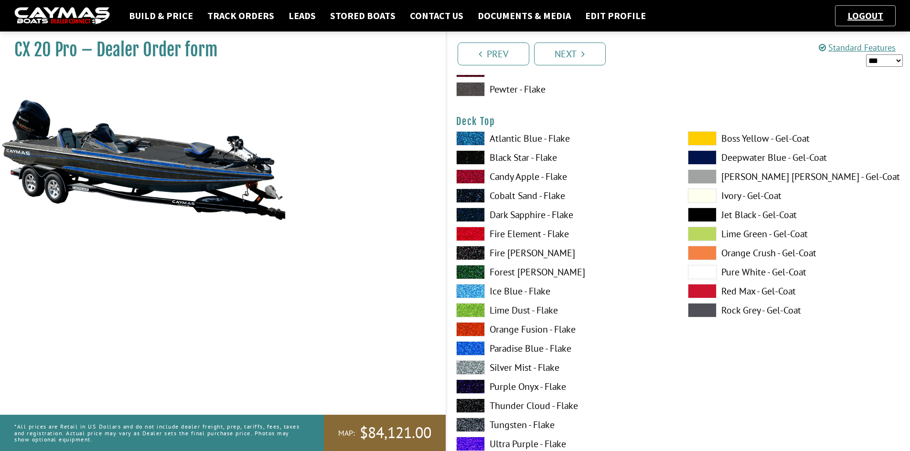
click at [503, 421] on label "Tungsten - Flake" at bounding box center [562, 425] width 213 height 14
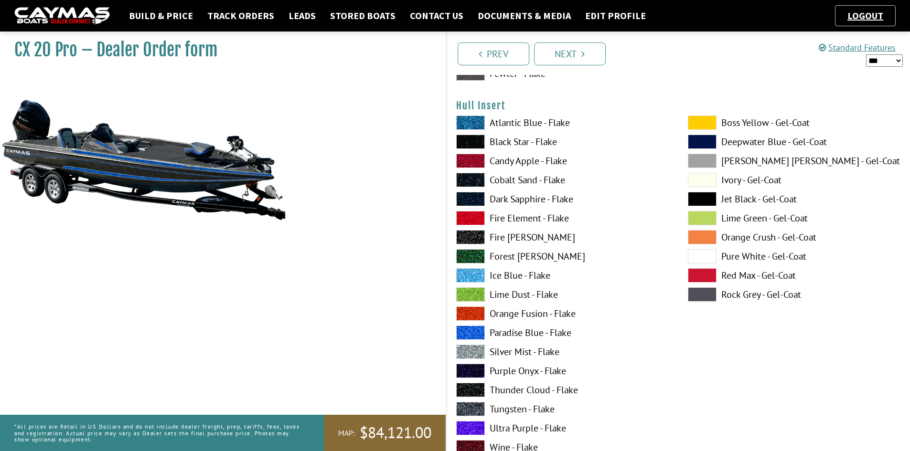
scroll to position [4682, 0]
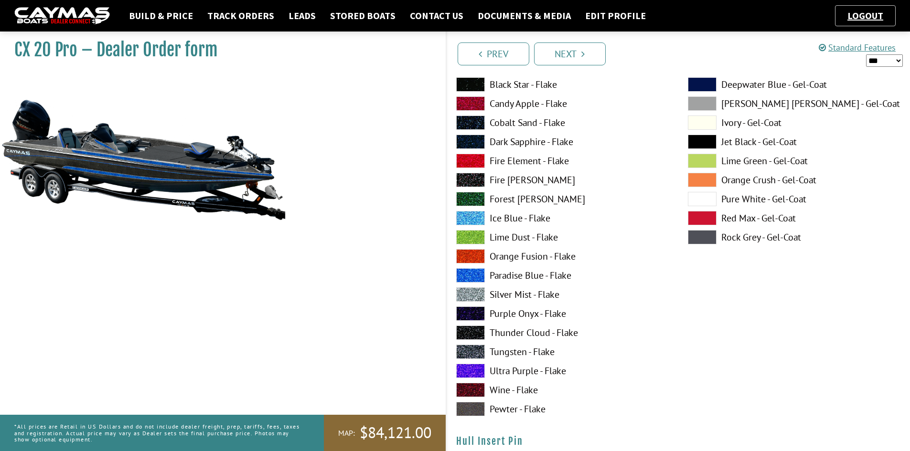
click at [744, 161] on label "Lime Green - Gel-Coat" at bounding box center [794, 161] width 213 height 14
click at [510, 335] on label "Thunder Cloud - Flake" at bounding box center [562, 333] width 213 height 14
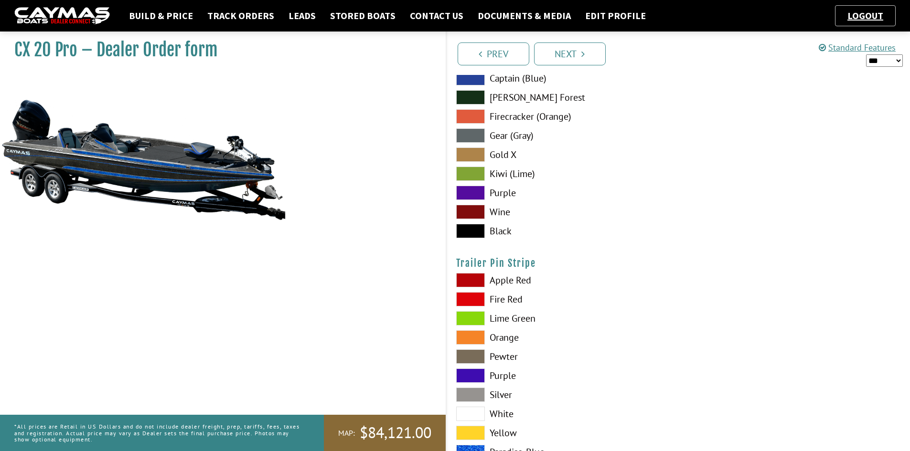
scroll to position [5685, 0]
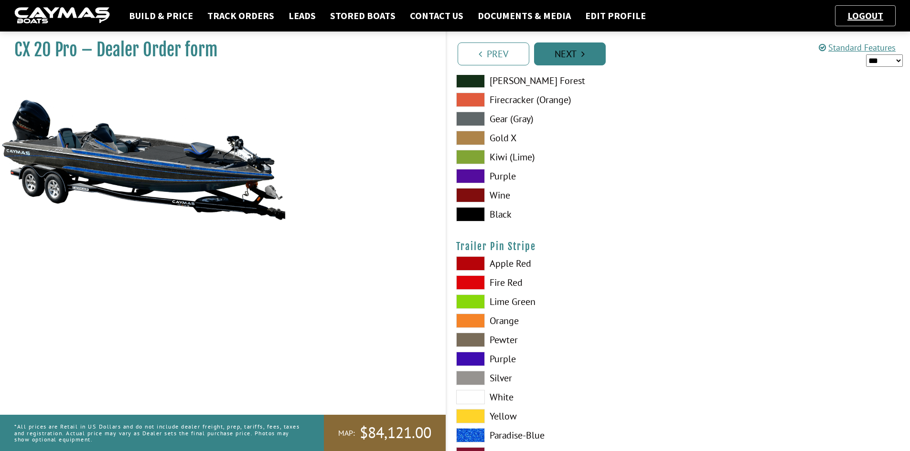
click at [574, 55] on link "Next" at bounding box center [570, 54] width 72 height 23
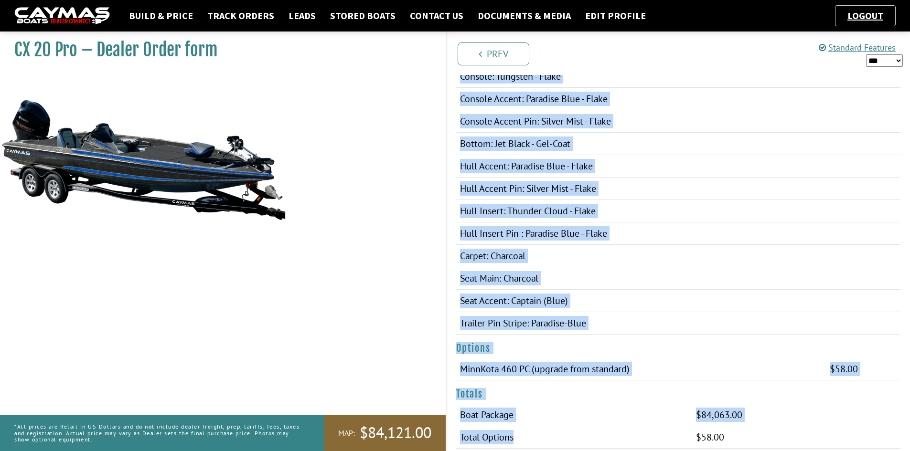
scroll to position [428, 0]
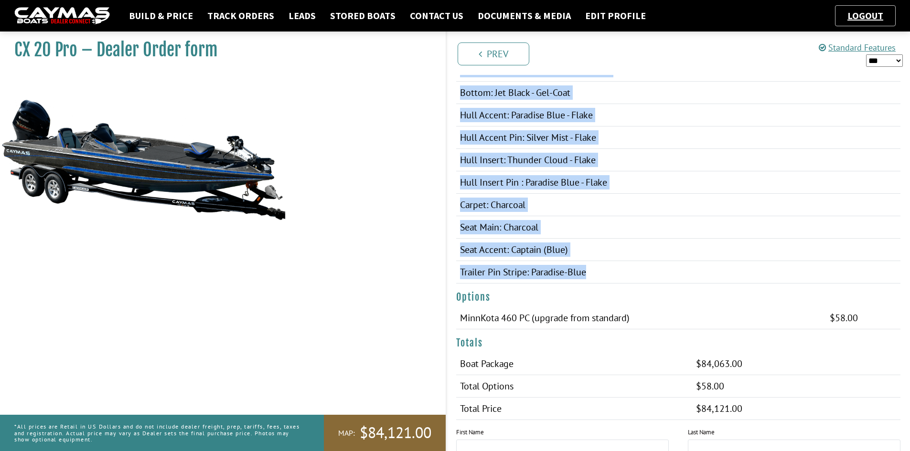
drag, startPoint x: 462, startPoint y: 128, endPoint x: 624, endPoint y: 279, distance: 221.4
click at [624, 279] on tbody "Color package: Custom colors $0.00 $0.00 $0.00 Deck & Hull Main: Tungsten - Fla…" at bounding box center [678, 70] width 445 height 427
copy tbody "Deck & Hull Main: Tungsten - Flake Deck Accent: Paradise Blue - Flake Deck Acce…"
click at [493, 58] on link "Prev" at bounding box center [494, 54] width 72 height 23
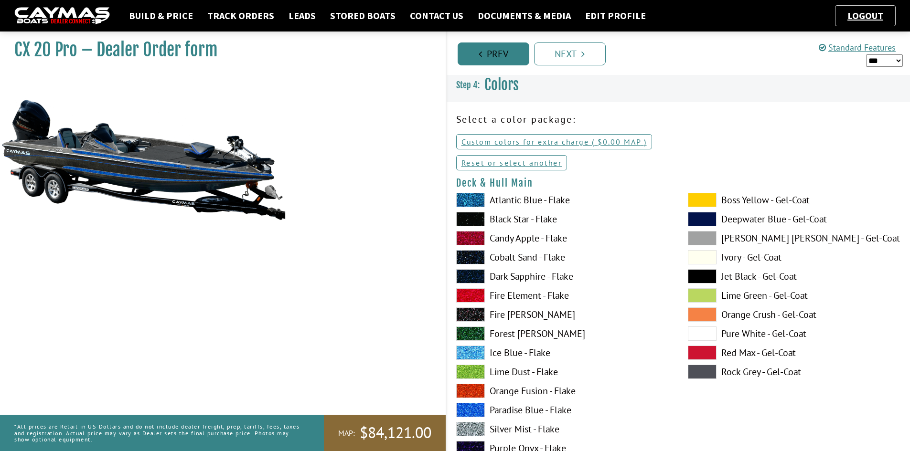
scroll to position [0, 0]
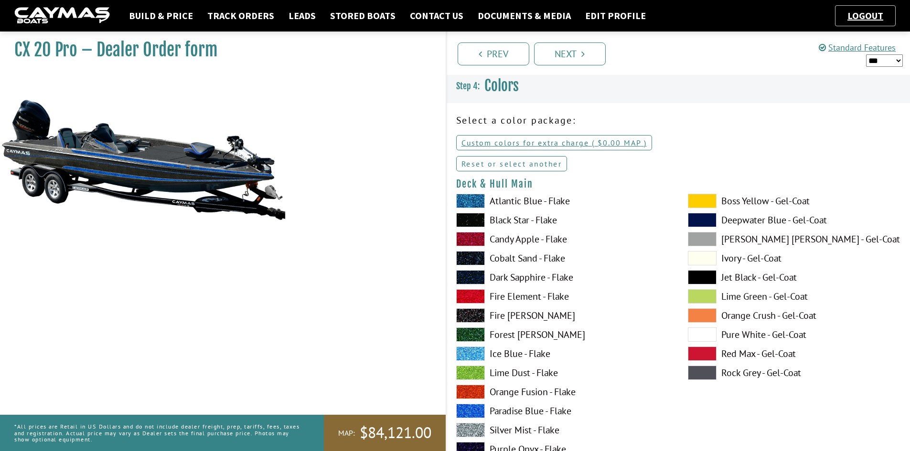
click at [495, 166] on link "Reset or select another" at bounding box center [511, 163] width 111 height 15
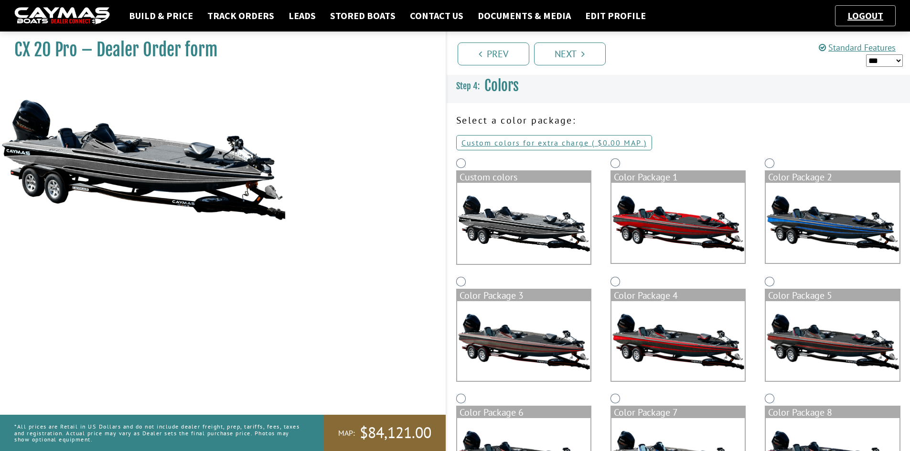
click at [508, 203] on img at bounding box center [523, 223] width 133 height 81
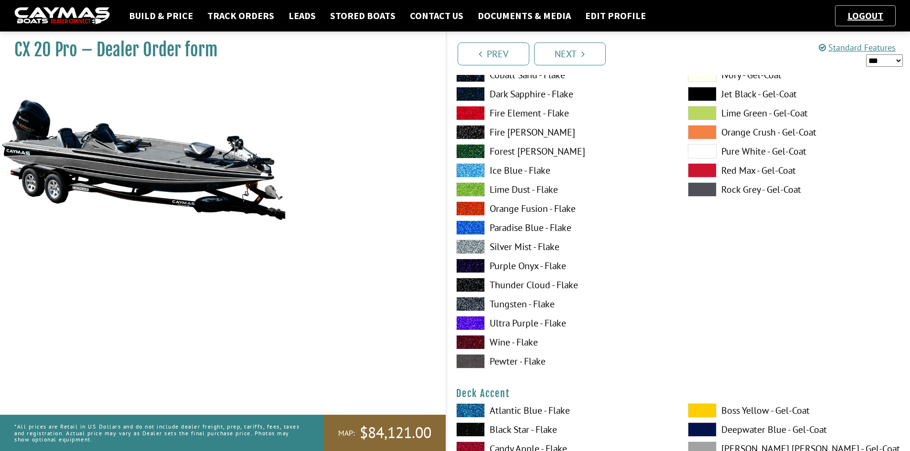
scroll to position [191, 0]
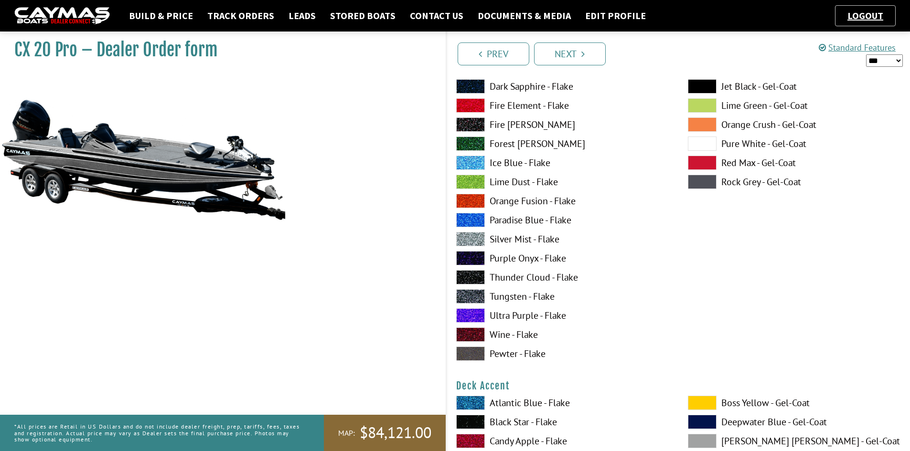
click at [508, 238] on label "Silver Mist - Flake" at bounding box center [562, 239] width 213 height 14
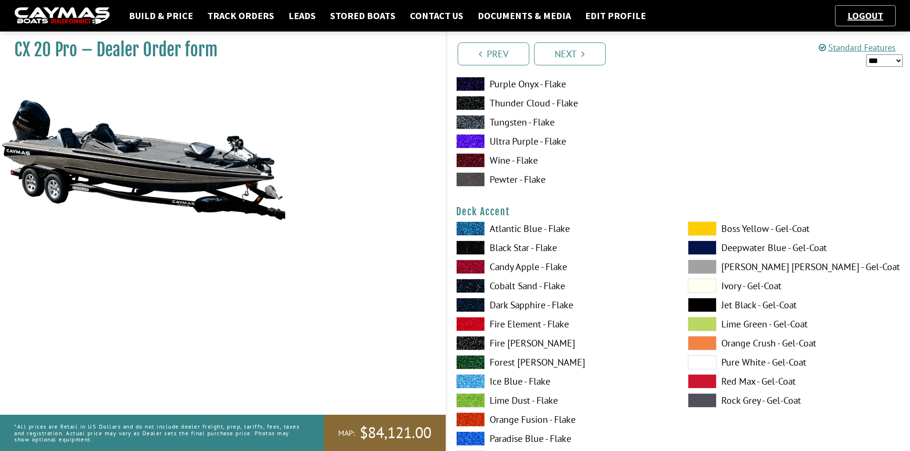
scroll to position [430, 0]
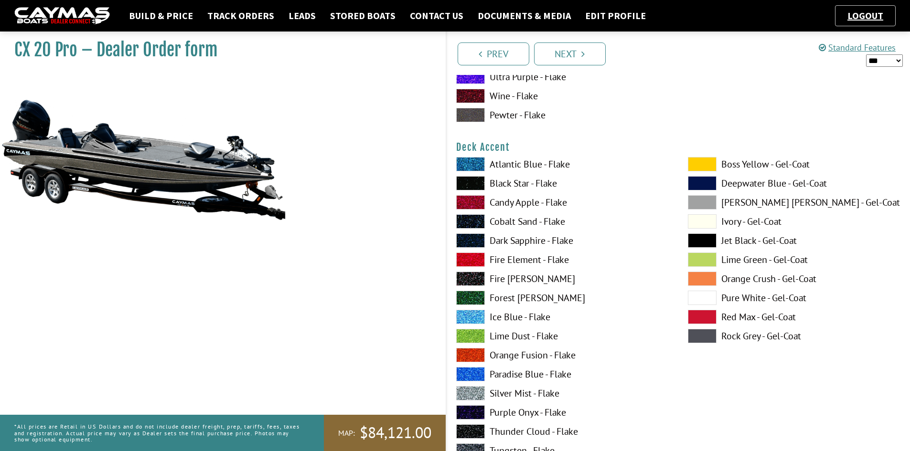
click at [512, 202] on label "Candy Apple - Flake" at bounding box center [562, 202] width 213 height 14
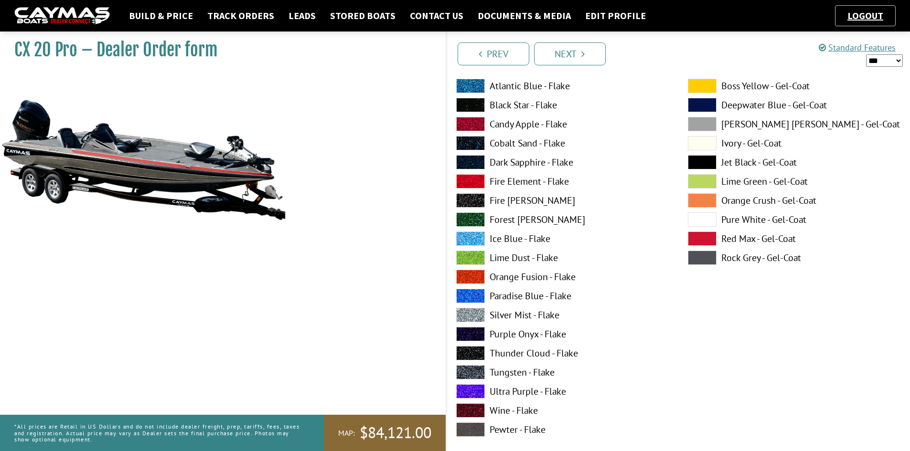
scroll to position [526, 0]
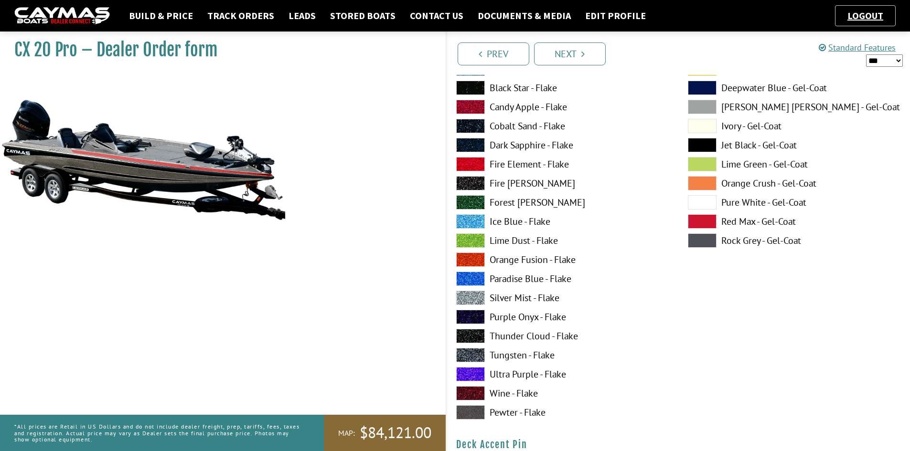
click at [518, 89] on label "Black Star - Flake" at bounding box center [562, 88] width 213 height 14
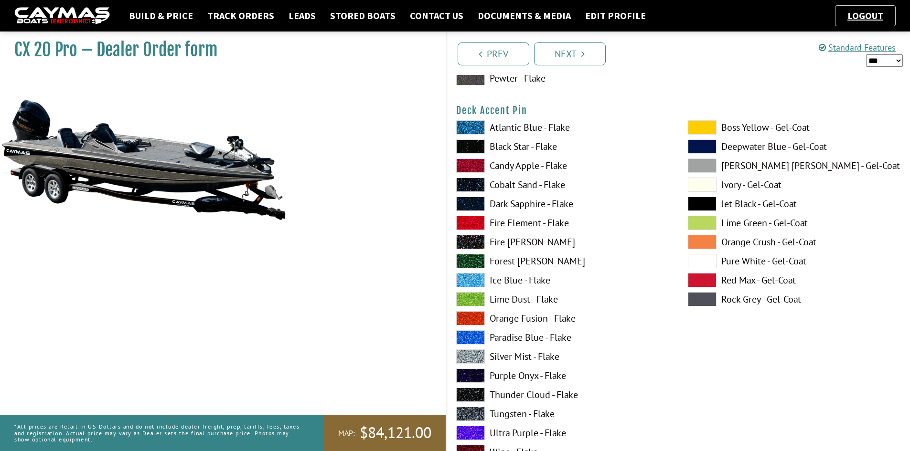
scroll to position [908, 0]
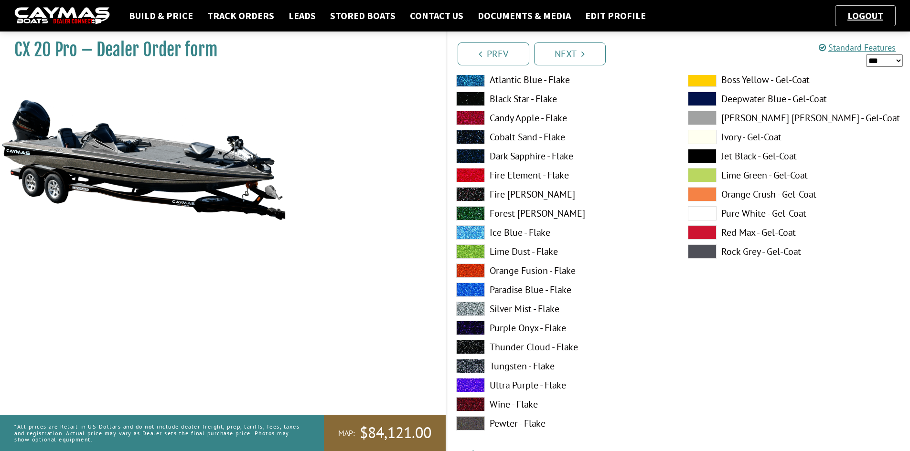
click at [531, 117] on label "Candy Apple - Flake" at bounding box center [562, 118] width 213 height 14
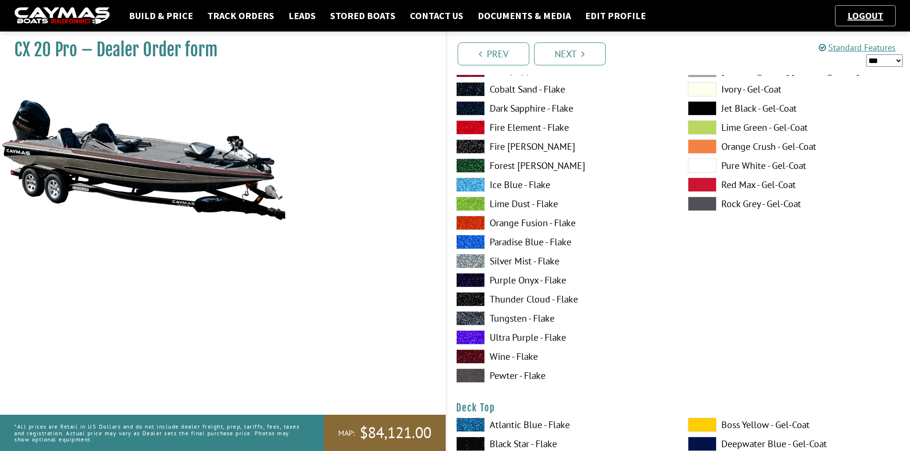
click at [519, 320] on label "Tungsten - Flake" at bounding box center [562, 318] width 213 height 14
click at [510, 358] on label "Wine - Flake" at bounding box center [562, 357] width 213 height 14
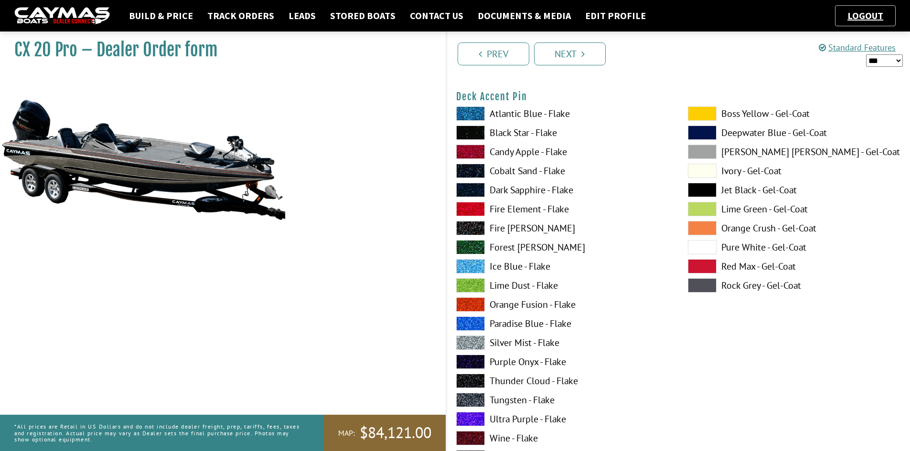
scroll to position [669, 0]
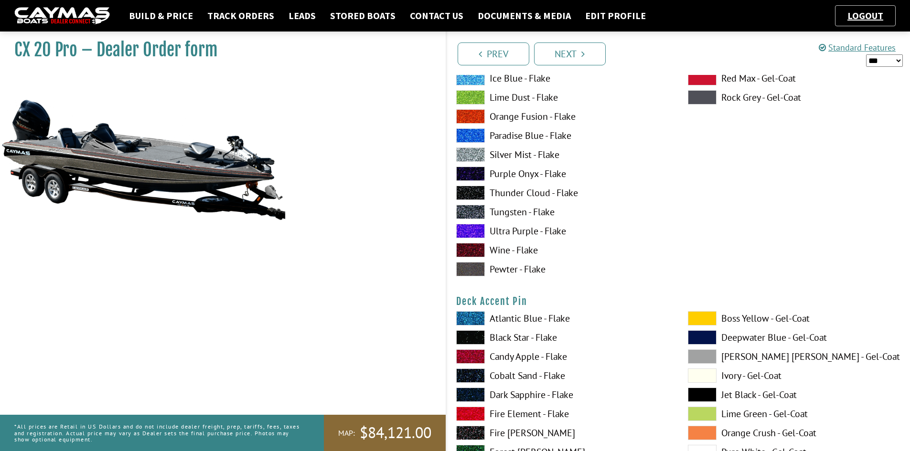
click at [492, 251] on label "Wine - Flake" at bounding box center [562, 250] width 213 height 14
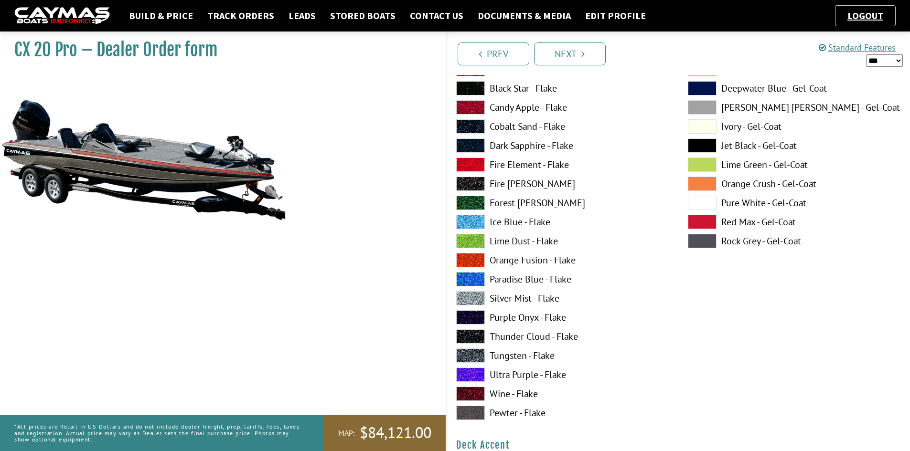
scroll to position [0, 0]
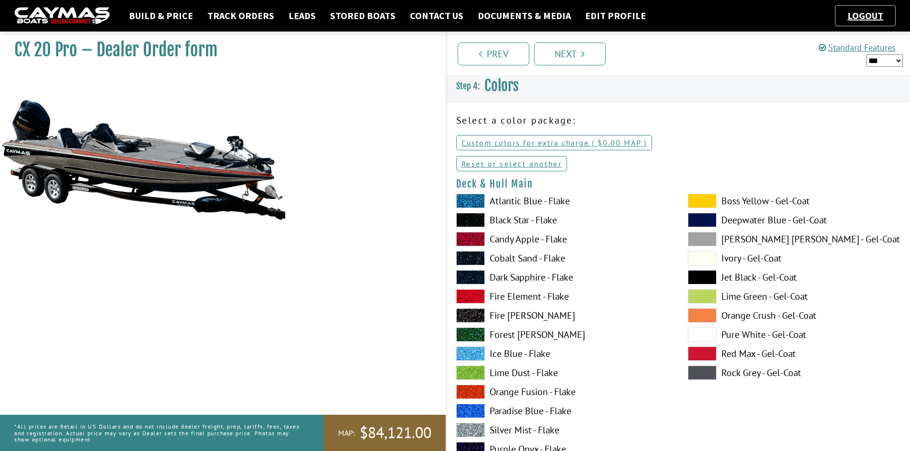
click at [526, 155] on div "Select a color package: Custom colors for extra charge ( $0.00 $0.00 MSRP $0.00…" at bounding box center [679, 145] width 464 height 65
click at [524, 165] on link "Reset or select another" at bounding box center [511, 163] width 111 height 15
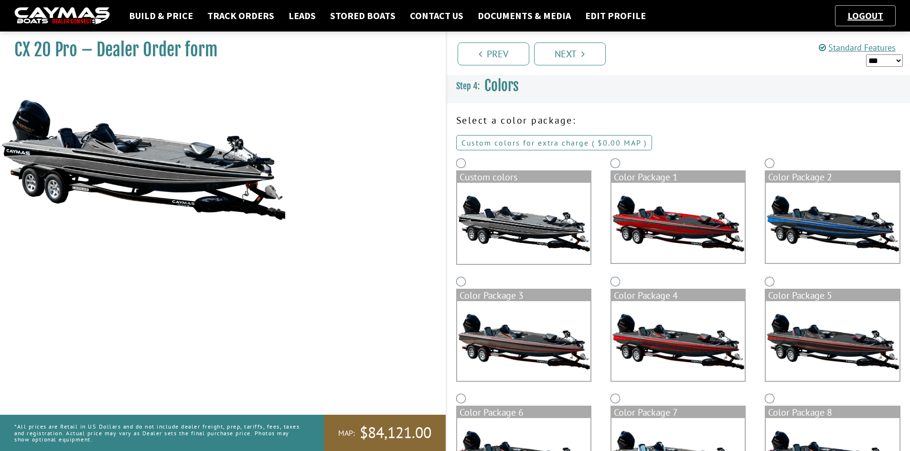
click at [551, 143] on link "Custom colors for extra charge ( $0.00 $0.00 MSRP $0.00 MAP $0.00 )" at bounding box center [554, 142] width 196 height 15
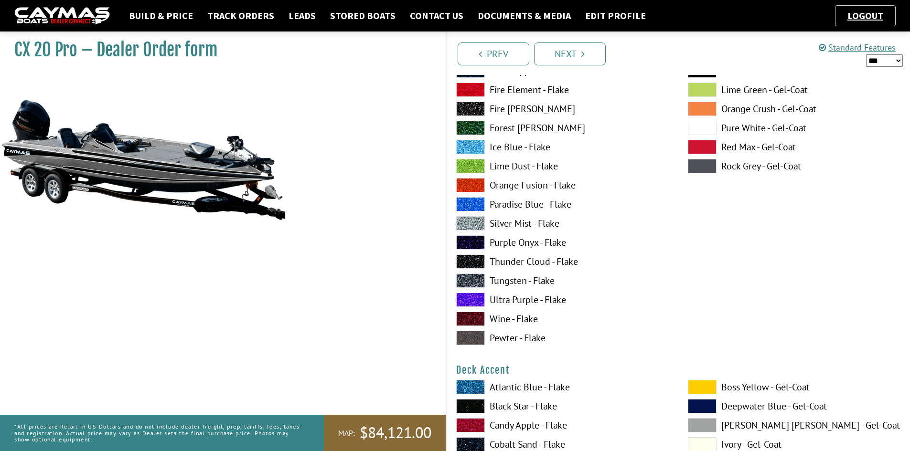
scroll to position [191, 0]
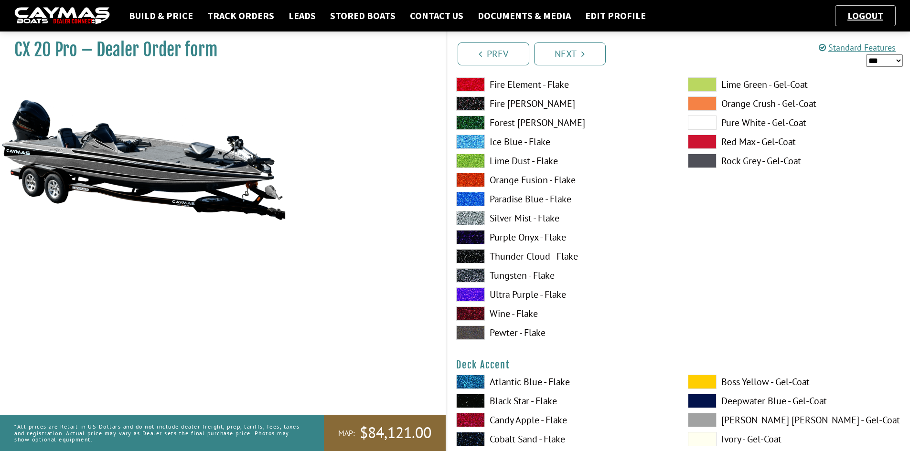
click at [494, 219] on label "Silver Mist - Flake" at bounding box center [562, 218] width 213 height 14
click at [514, 222] on label "Silver Mist - Flake" at bounding box center [562, 218] width 213 height 14
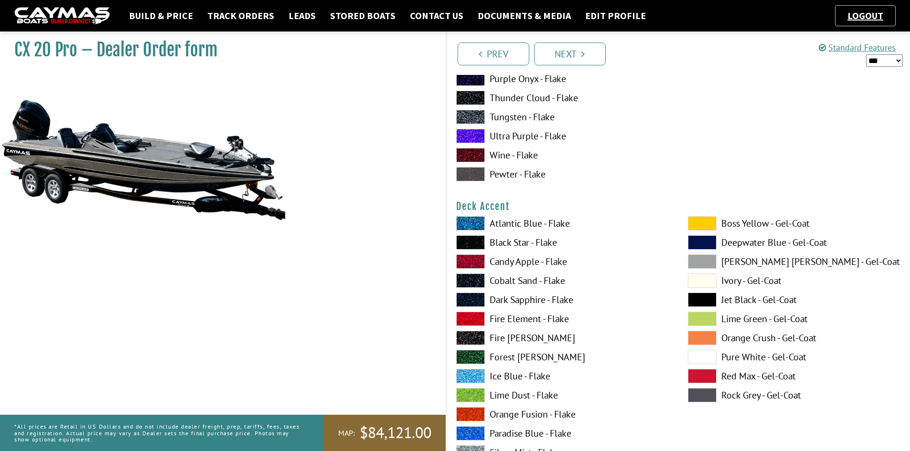
scroll to position [382, 0]
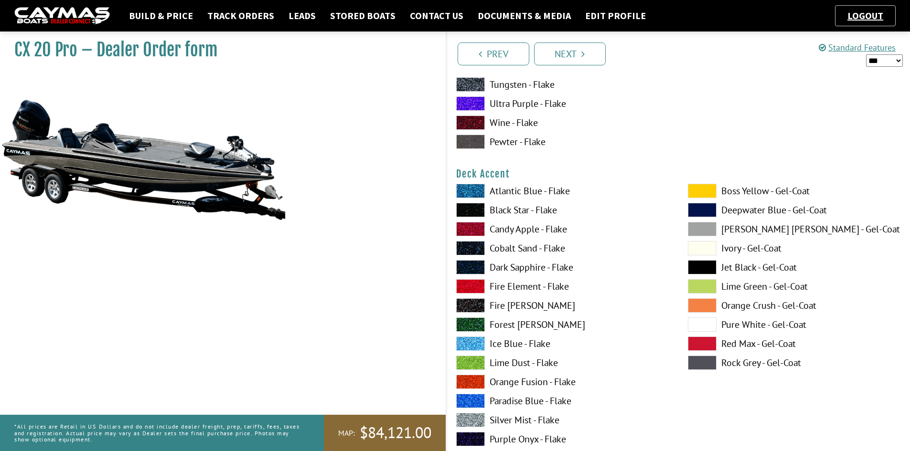
click at [745, 268] on label "Jet Black - Gel-Coat" at bounding box center [794, 267] width 213 height 14
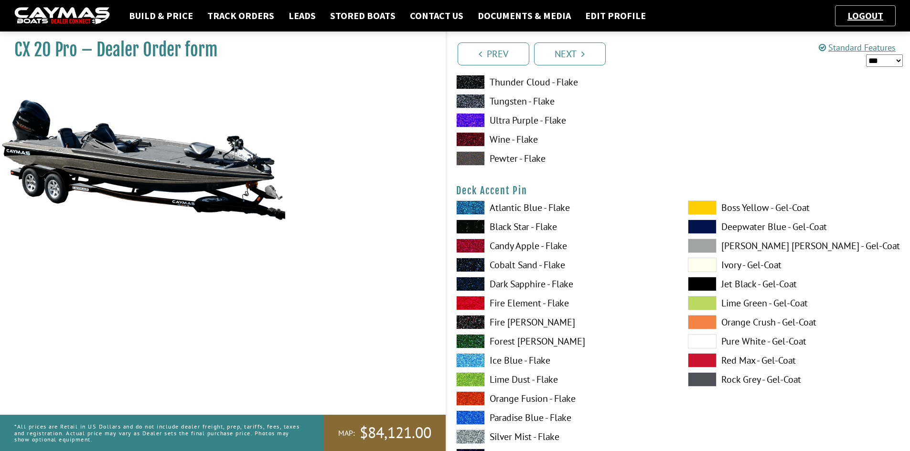
scroll to position [764, 0]
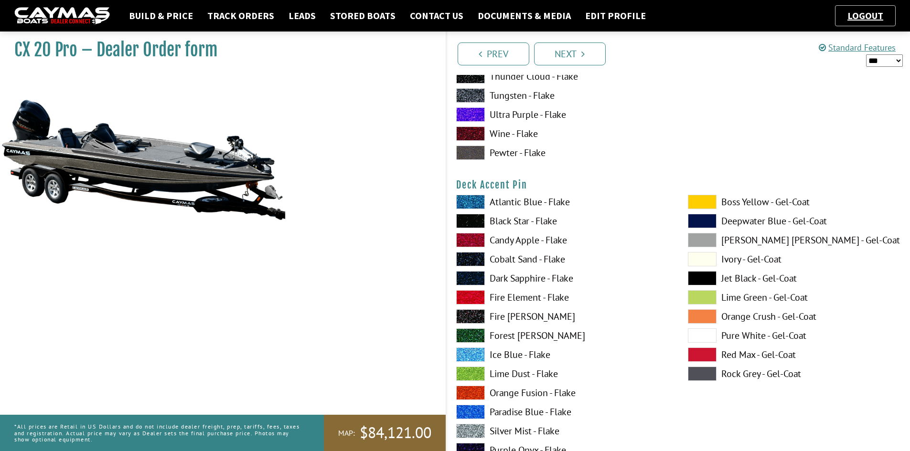
click at [505, 357] on label "Ice Blue - Flake" at bounding box center [562, 355] width 213 height 14
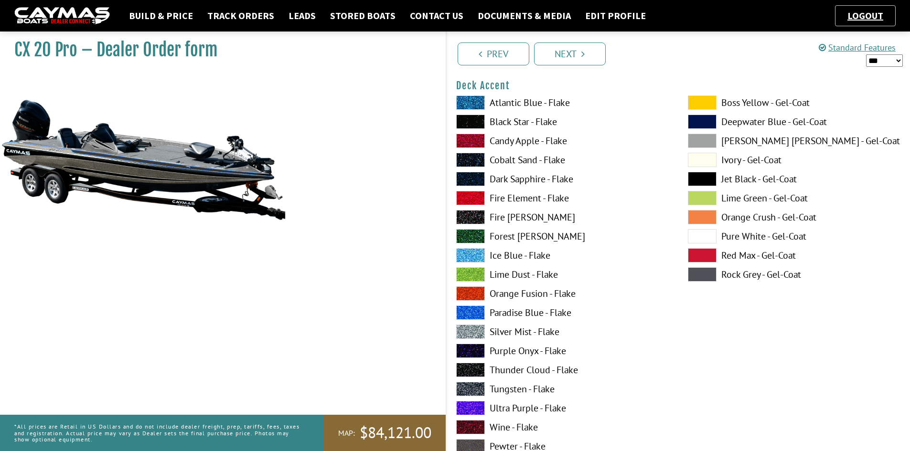
scroll to position [478, 0]
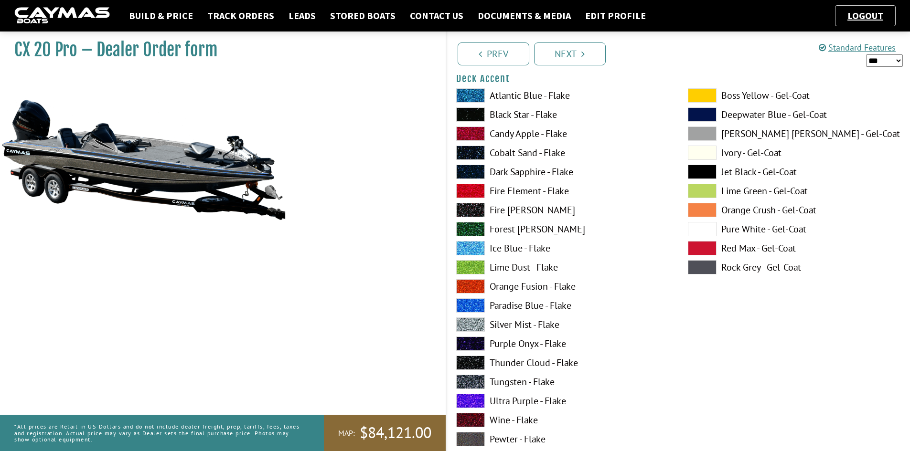
click at [522, 289] on label "Orange Fusion - Flake" at bounding box center [562, 286] width 213 height 14
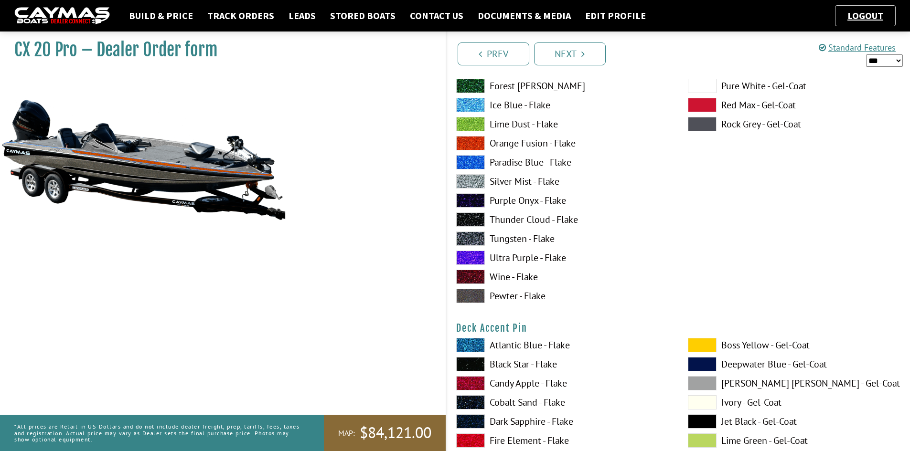
scroll to position [573, 0]
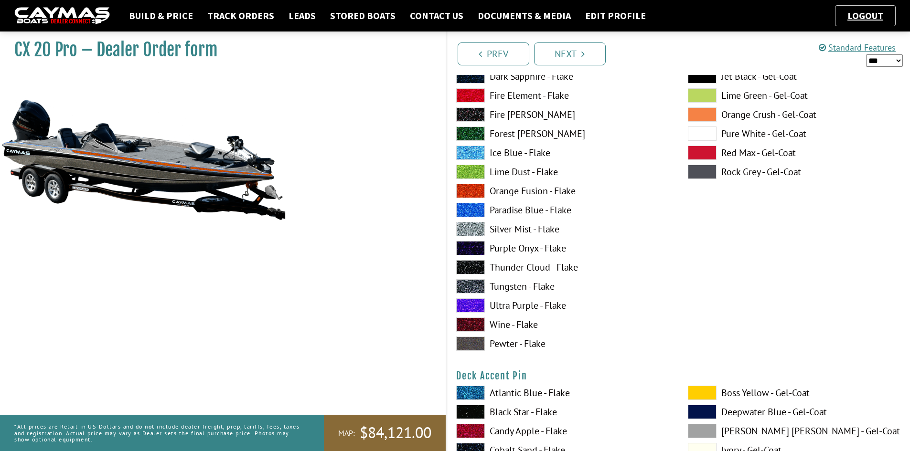
click at [522, 267] on label "Thunder Cloud - Flake" at bounding box center [562, 267] width 213 height 14
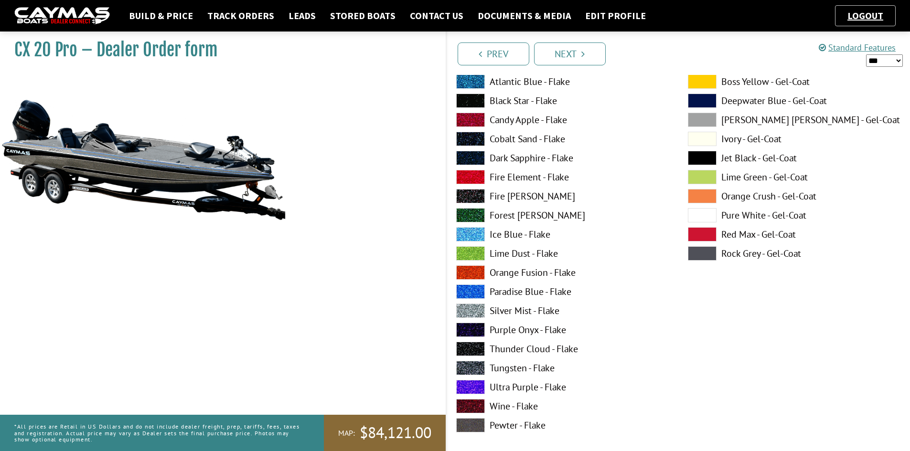
scroll to position [860, 0]
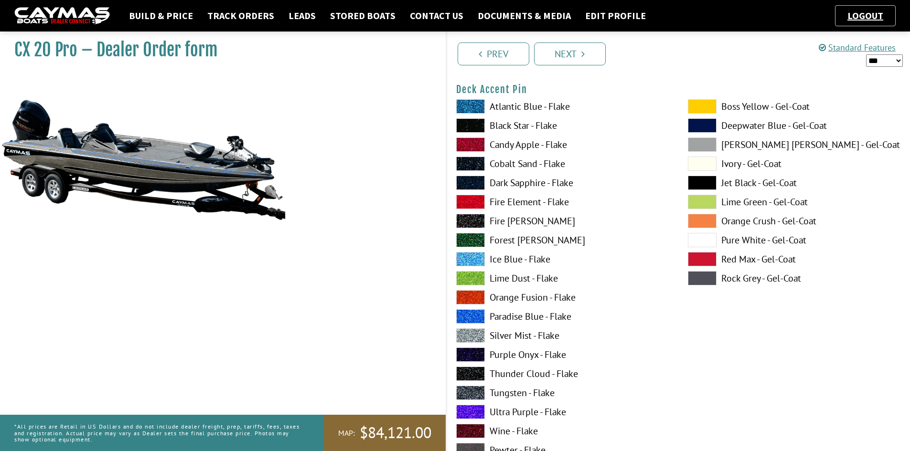
click at [748, 237] on label "Pure White - Gel-Coat" at bounding box center [794, 240] width 213 height 14
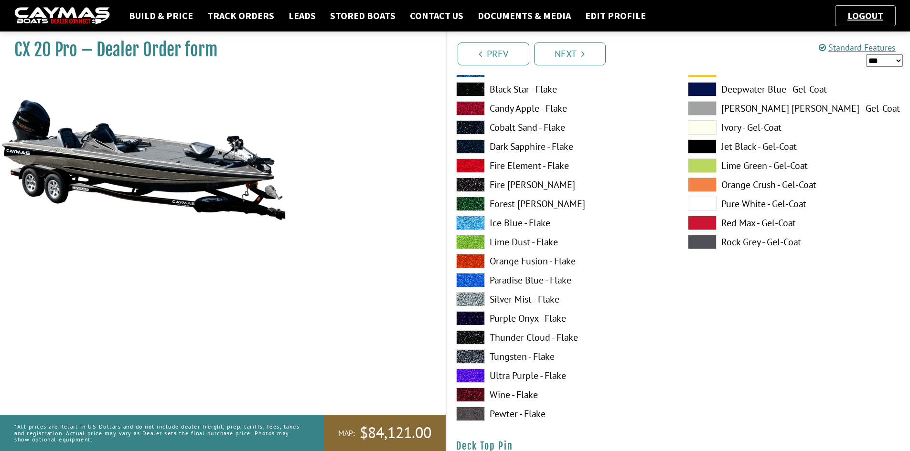
scroll to position [1290, 0]
click at [524, 301] on label "Silver Mist - Flake" at bounding box center [562, 299] width 213 height 14
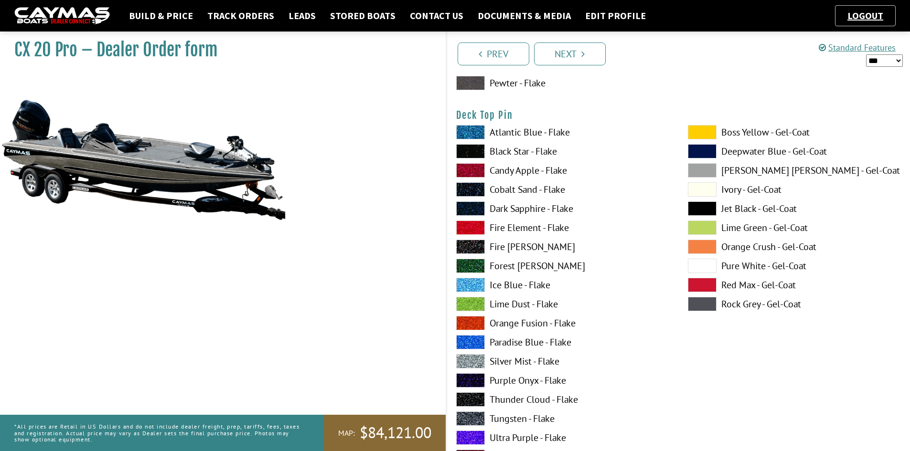
scroll to position [1624, 0]
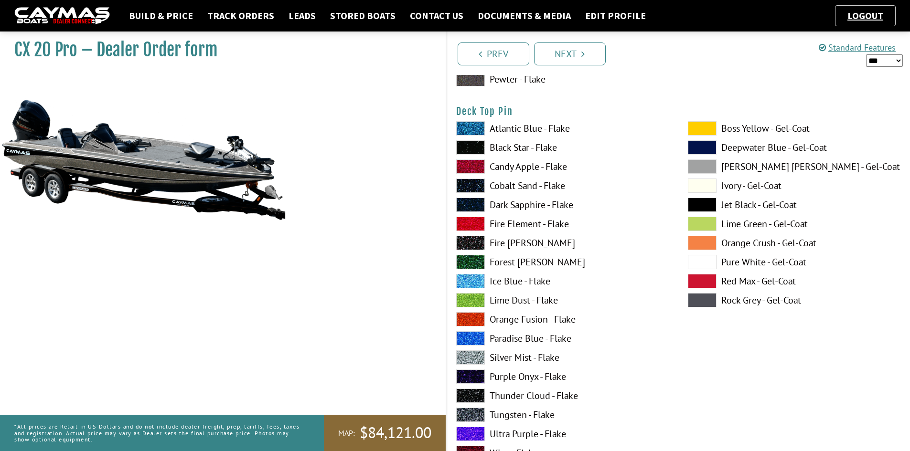
click at [741, 262] on label "Pure White - Gel-Coat" at bounding box center [794, 262] width 213 height 14
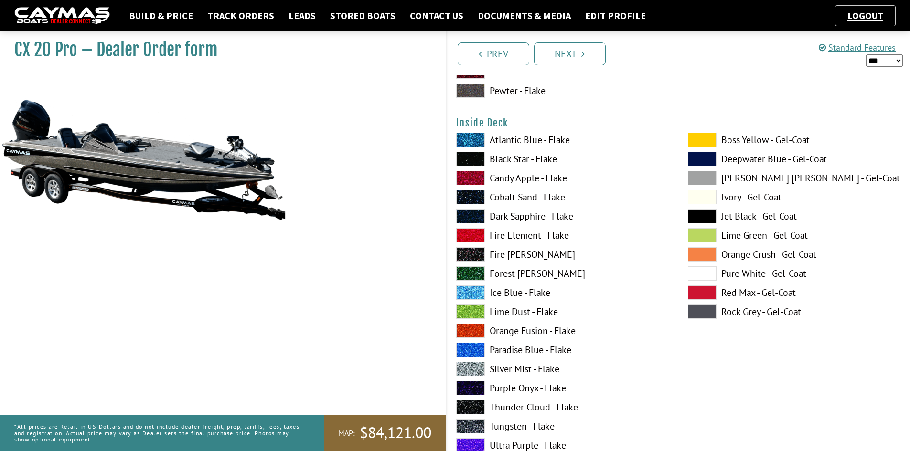
scroll to position [2007, 0]
click at [505, 362] on label "Silver Mist - Flake" at bounding box center [562, 369] width 213 height 14
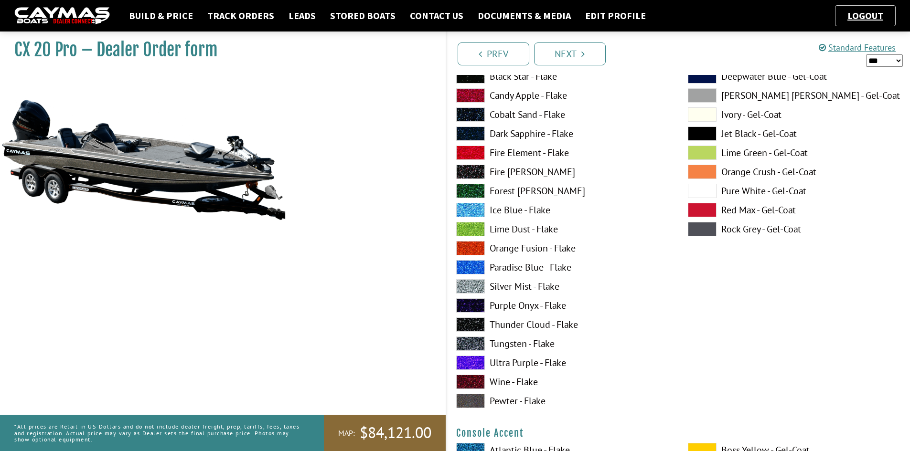
scroll to position [2532, 0]
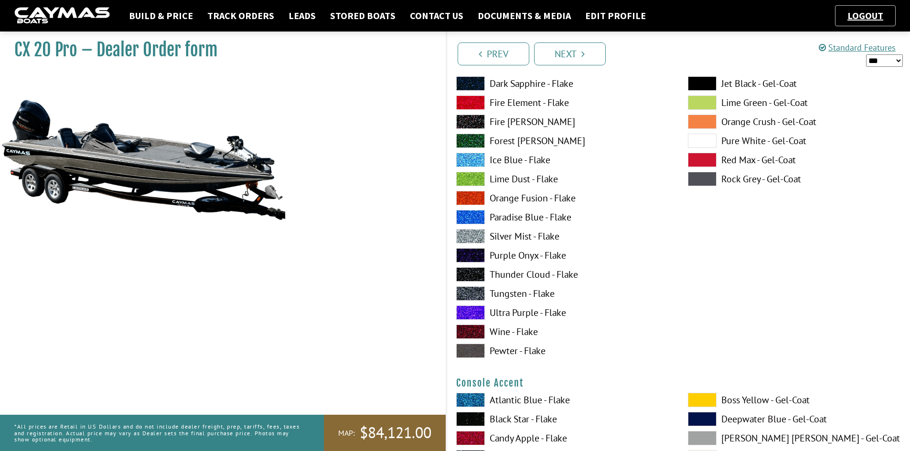
click at [545, 236] on label "Silver Mist - Flake" at bounding box center [562, 236] width 213 height 14
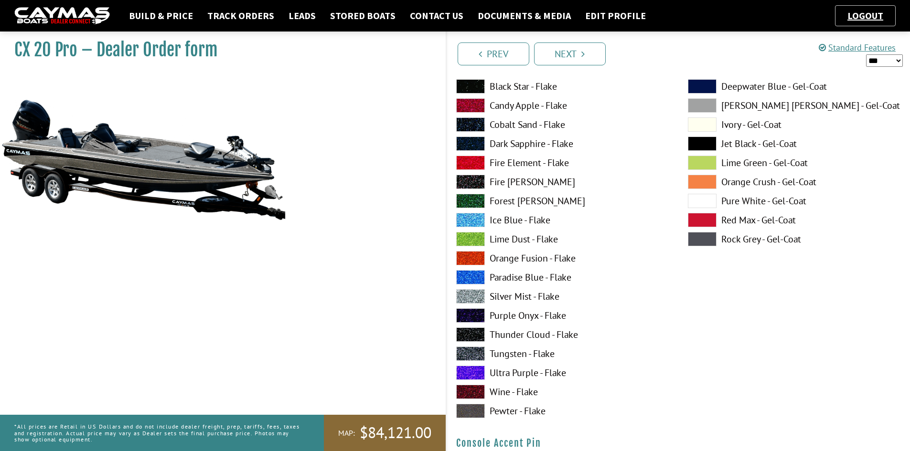
scroll to position [2867, 0]
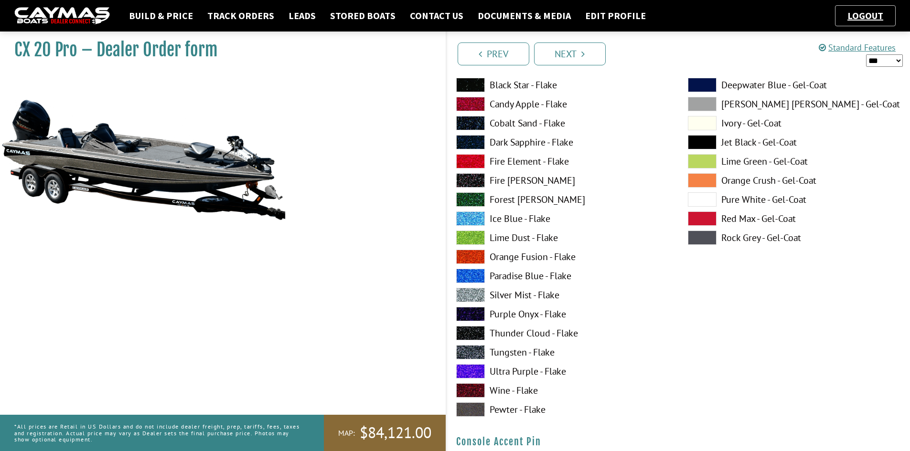
click at [517, 354] on label "Tungsten - Flake" at bounding box center [562, 352] width 213 height 14
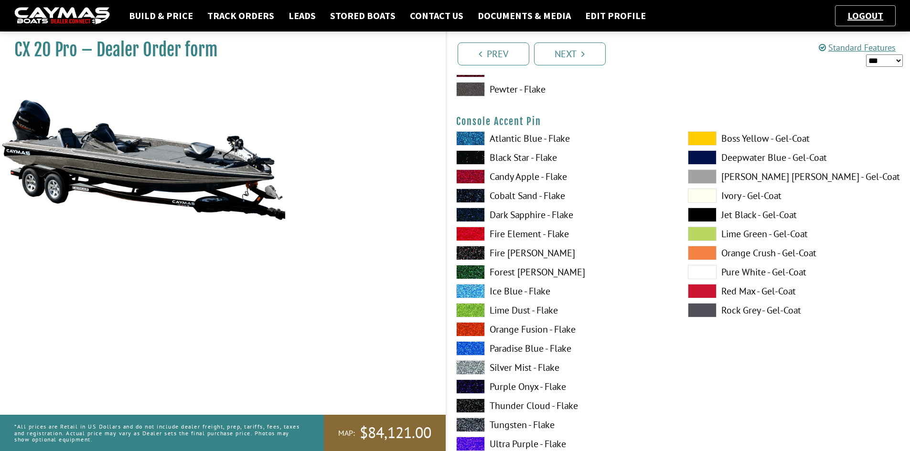
scroll to position [3201, 0]
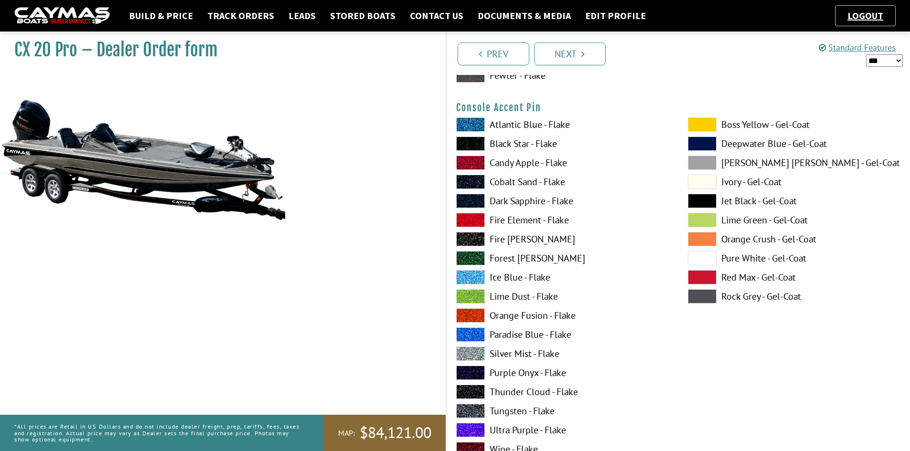
click at [745, 257] on label "Pure White - Gel-Coat" at bounding box center [794, 258] width 213 height 14
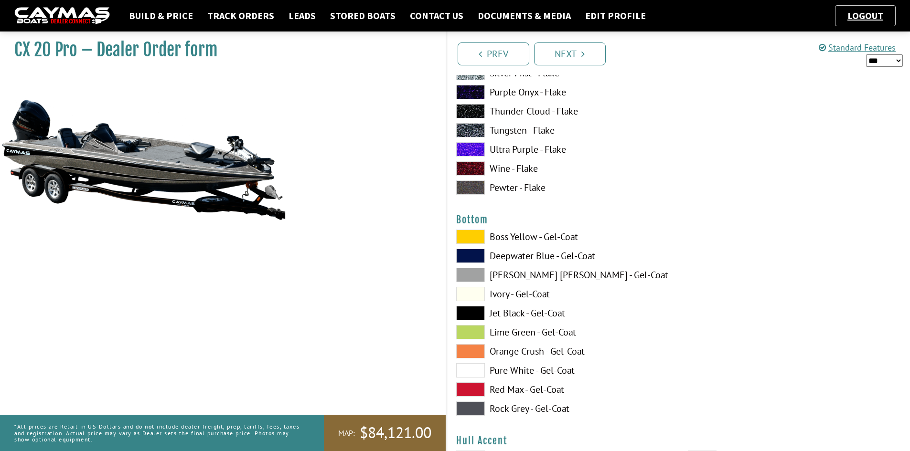
scroll to position [3488, 0]
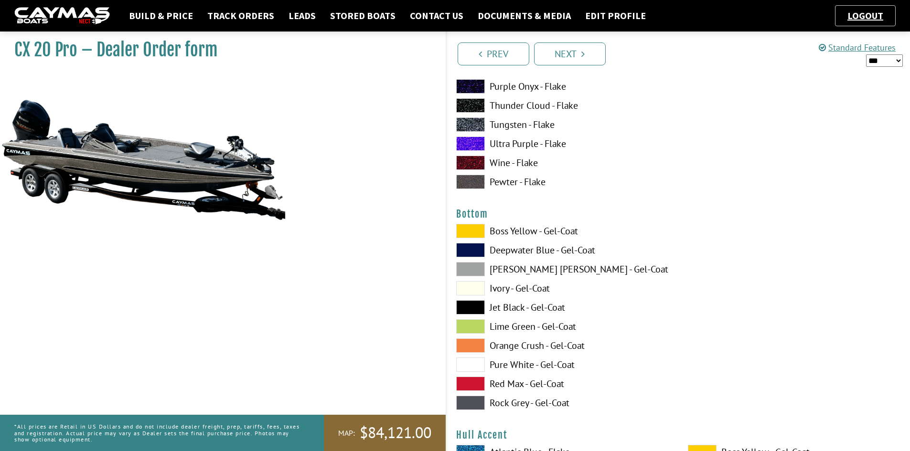
click at [523, 306] on label "Jet Black - Gel-Coat" at bounding box center [562, 308] width 213 height 14
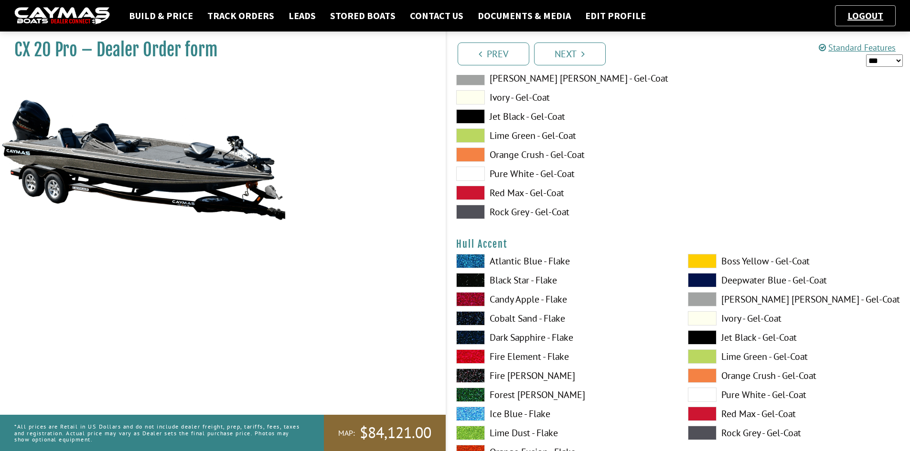
scroll to position [3583, 0]
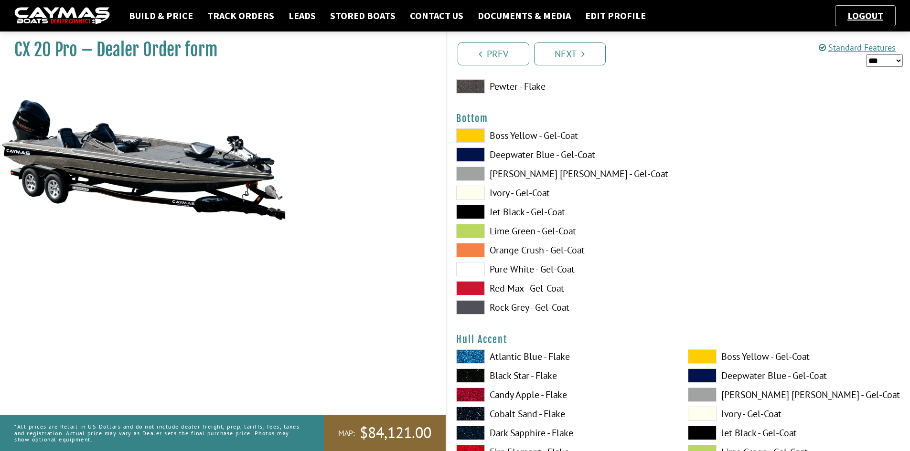
click at [496, 218] on label "Jet Black - Gel-Coat" at bounding box center [562, 212] width 213 height 14
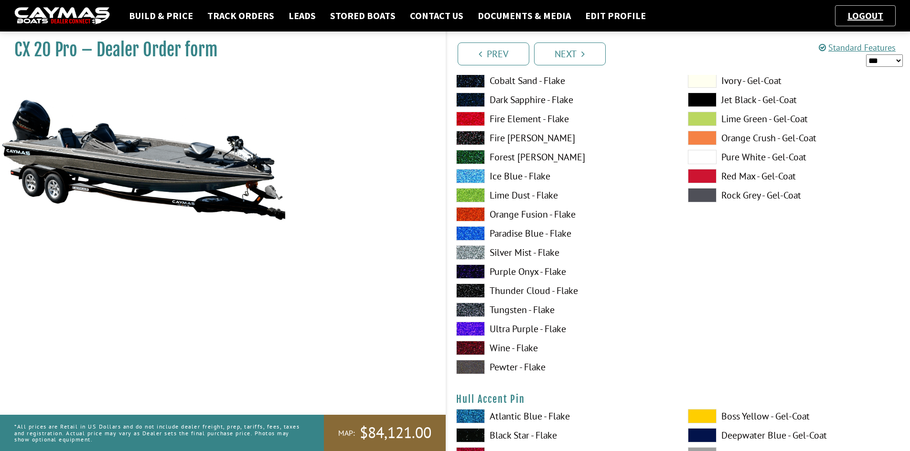
scroll to position [3918, 0]
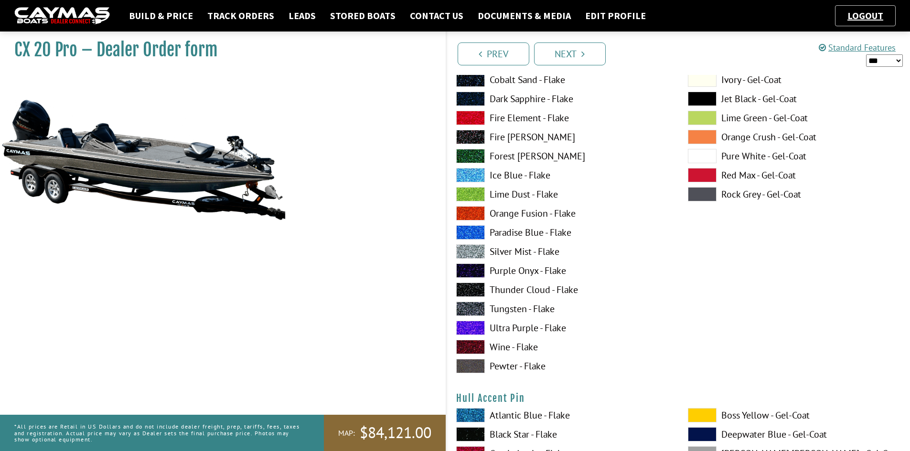
click at [510, 309] on label "Tungsten - Flake" at bounding box center [562, 309] width 213 height 14
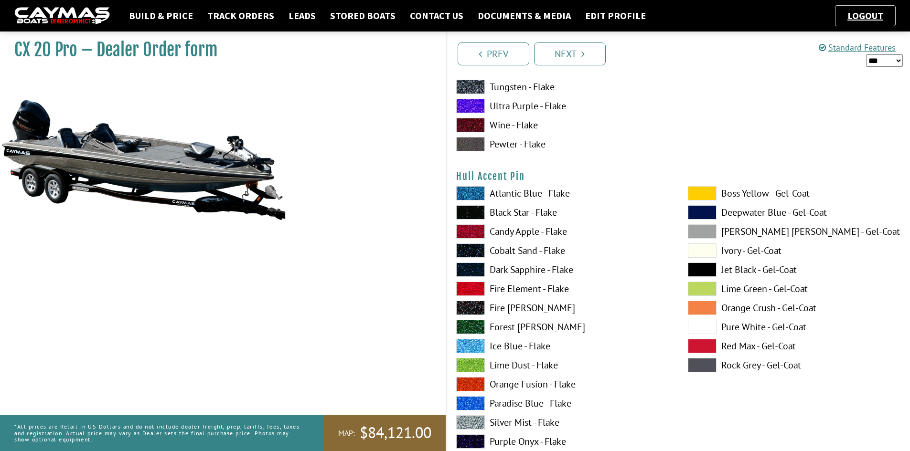
scroll to position [4156, 0]
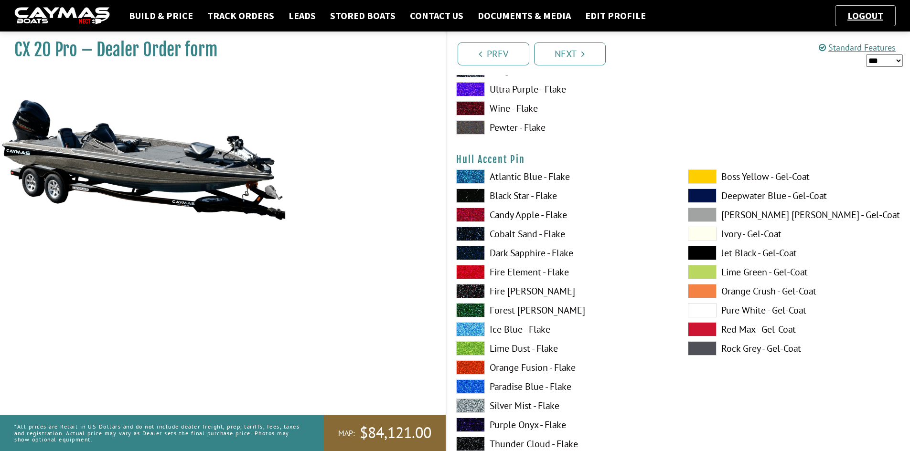
click at [727, 311] on label "Pure White - Gel-Coat" at bounding box center [794, 310] width 213 height 14
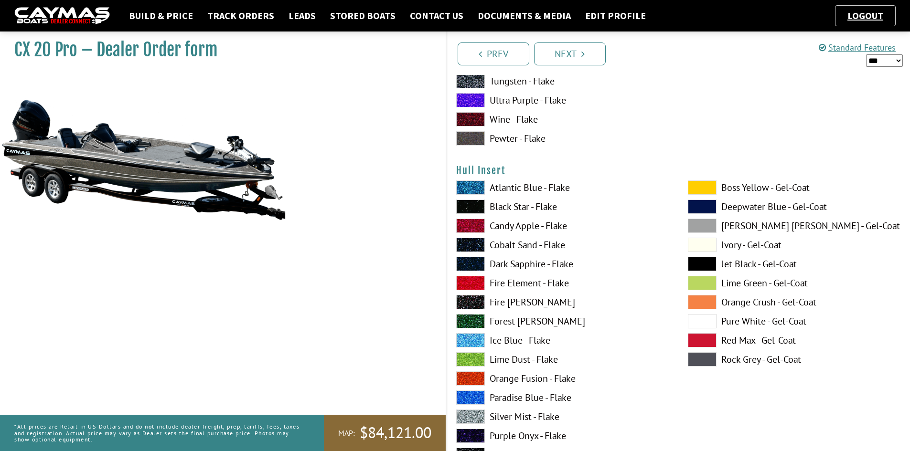
scroll to position [4586, 0]
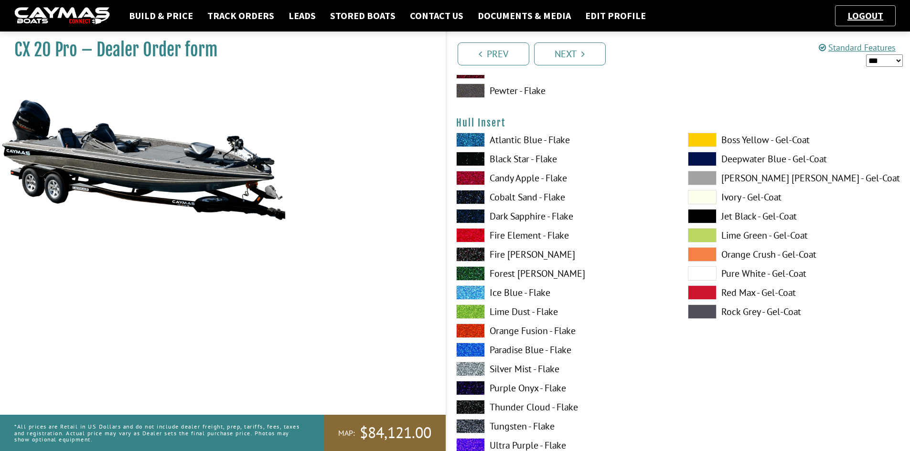
click at [745, 278] on label "Pure White - Gel-Coat" at bounding box center [794, 274] width 213 height 14
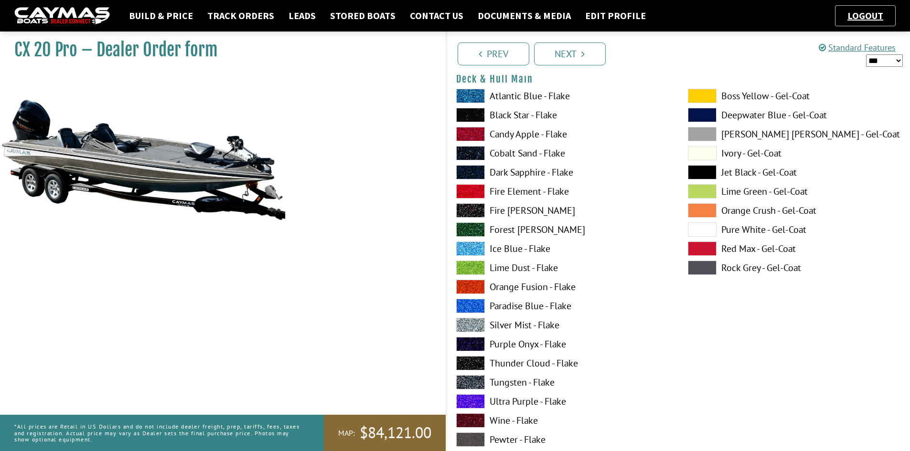
scroll to position [0, 0]
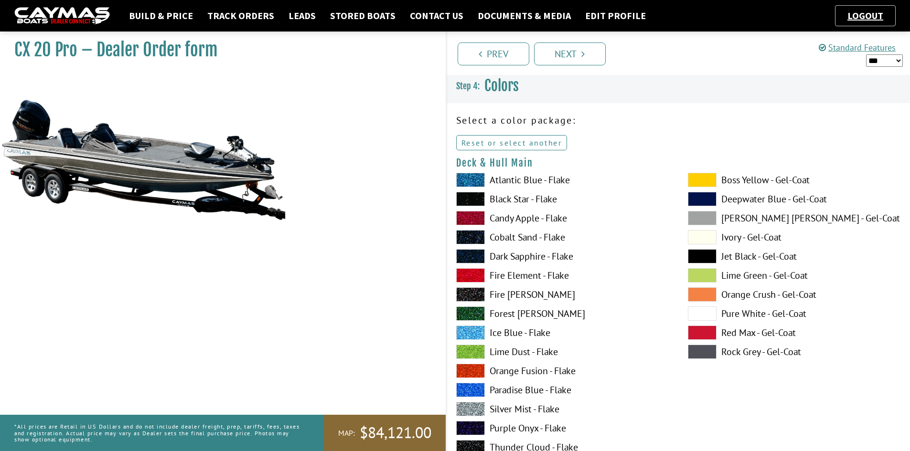
click at [512, 140] on link "Reset or select another" at bounding box center [511, 142] width 111 height 15
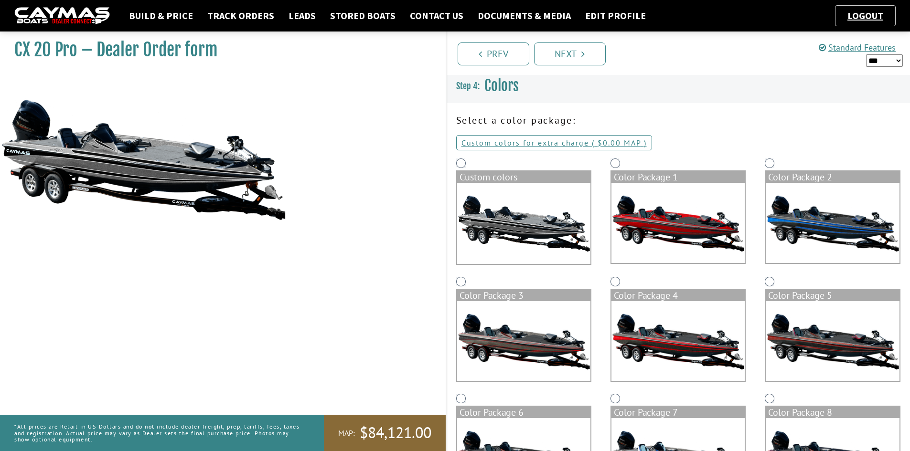
click at [501, 205] on img at bounding box center [523, 223] width 133 height 81
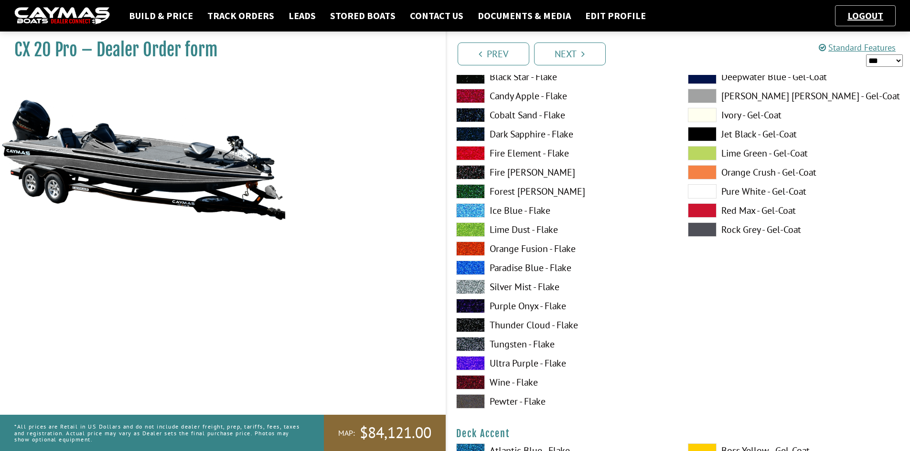
scroll to position [96, 0]
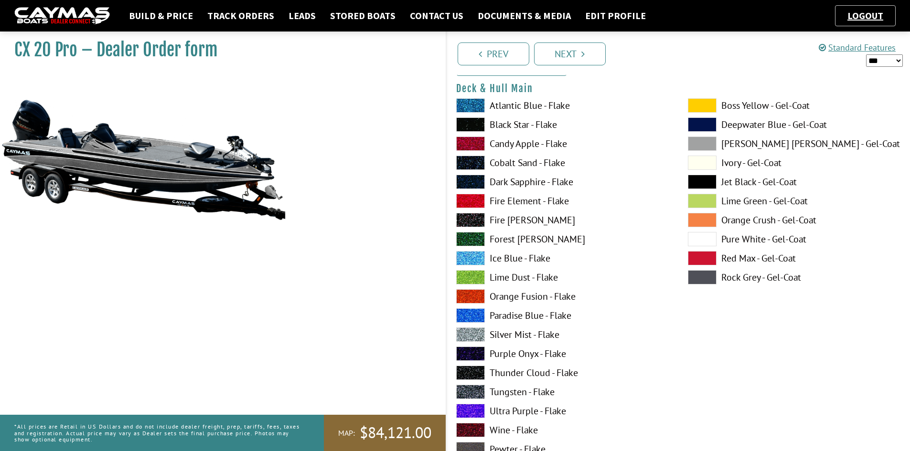
click at [513, 371] on label "Thunder Cloud - Flake" at bounding box center [562, 373] width 213 height 14
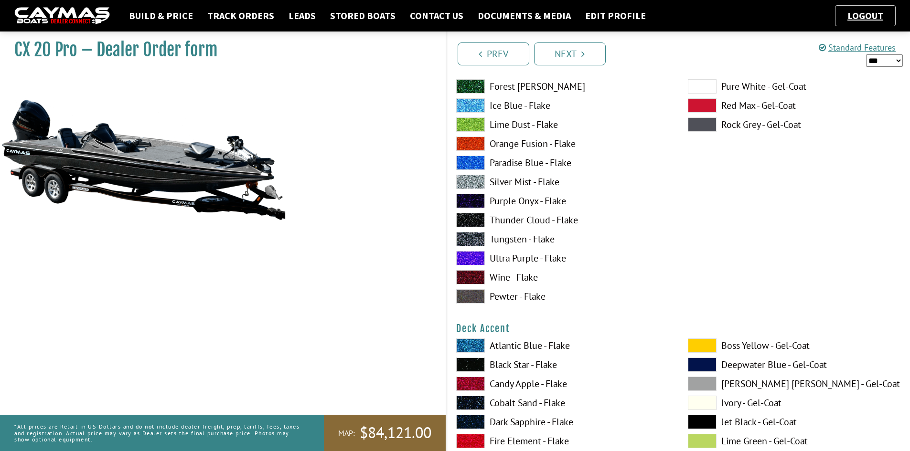
scroll to position [48, 0]
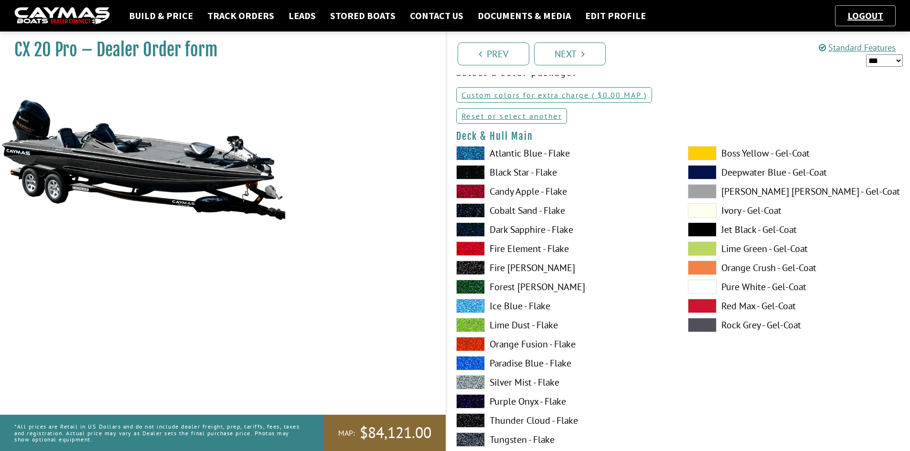
click at [516, 175] on label "Black Star - Flake" at bounding box center [562, 172] width 213 height 14
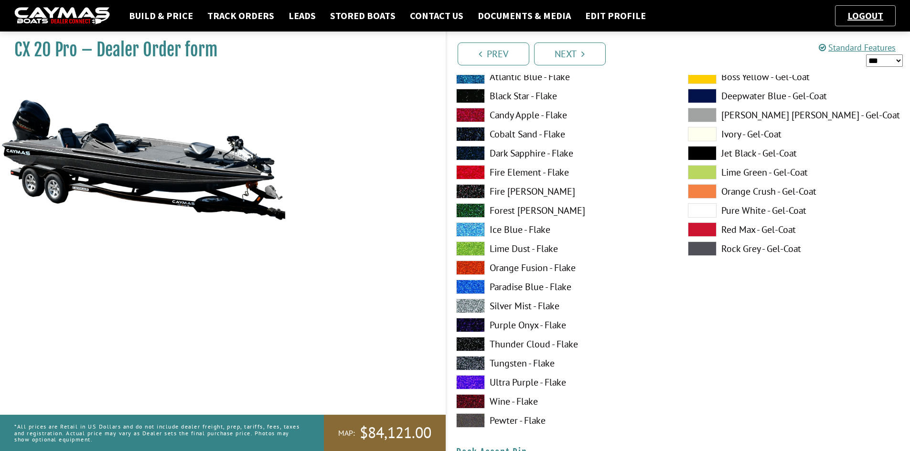
scroll to position [526, 0]
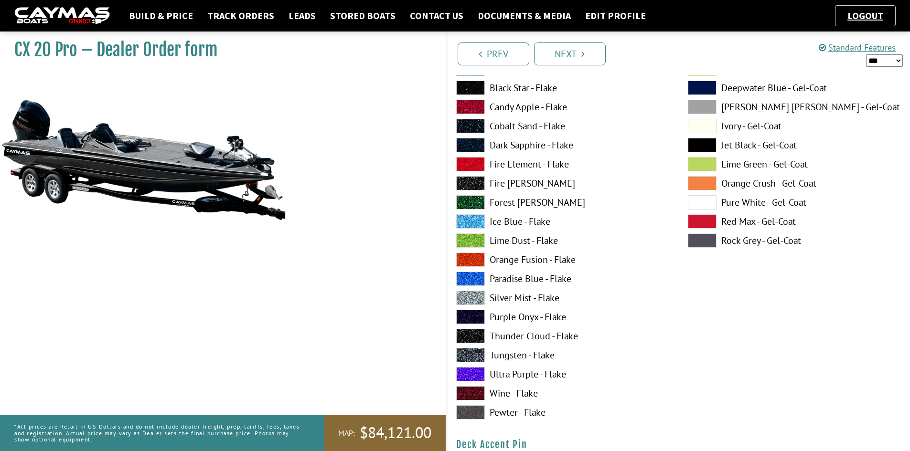
click at [515, 297] on label "Silver Mist - Flake" at bounding box center [562, 298] width 213 height 14
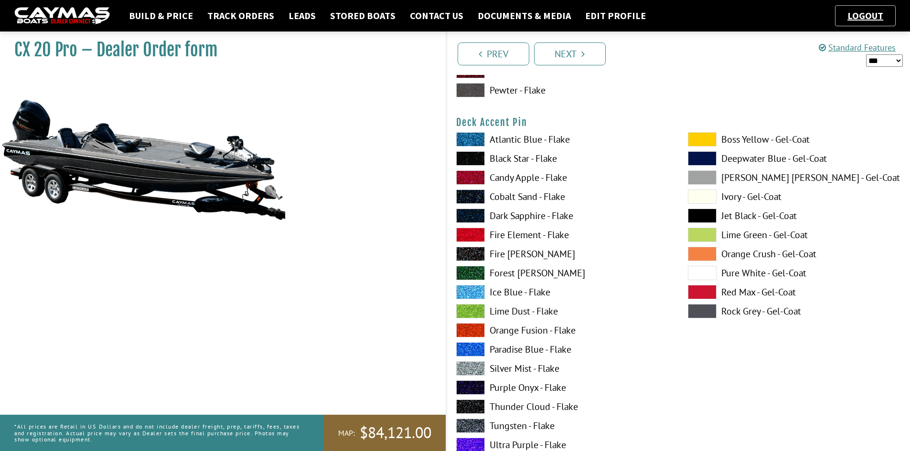
scroll to position [860, 0]
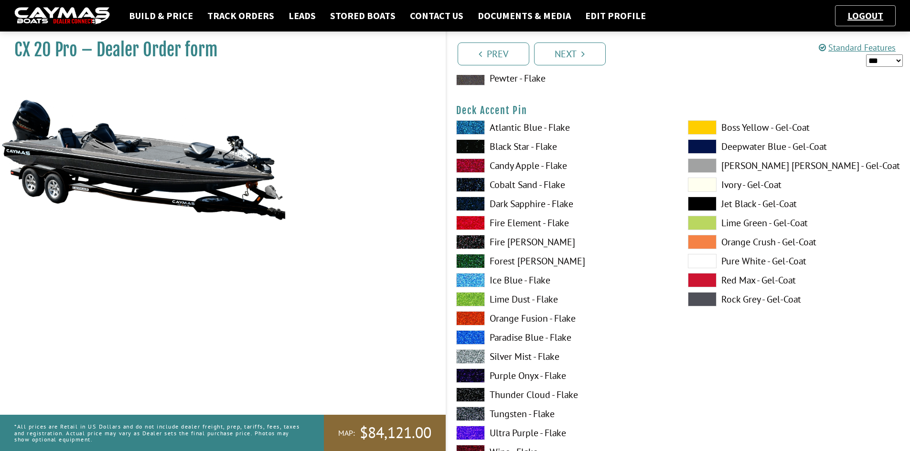
click at [744, 258] on label "Pure White - Gel-Coat" at bounding box center [794, 261] width 213 height 14
click at [707, 258] on span at bounding box center [702, 261] width 29 height 14
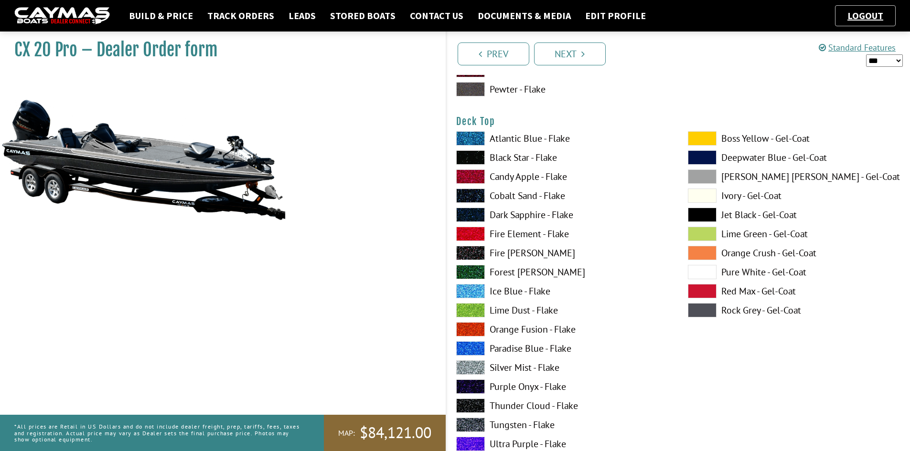
scroll to position [1290, 0]
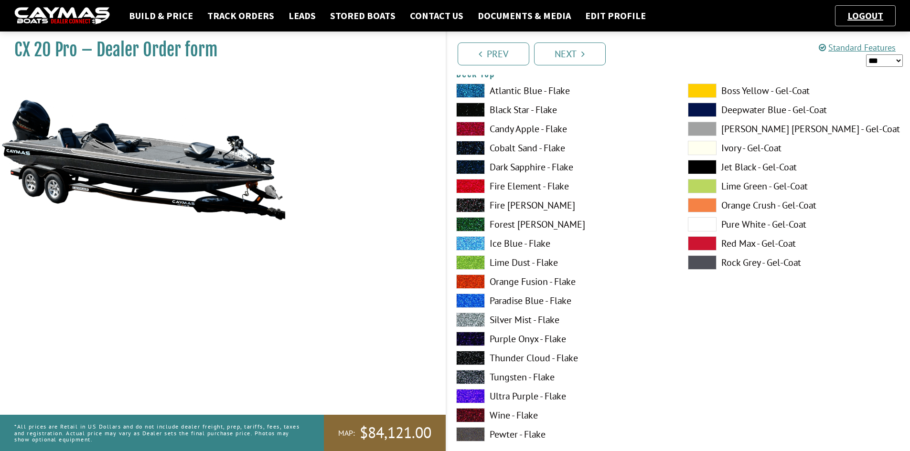
click at [499, 112] on label "Black Star - Flake" at bounding box center [562, 110] width 213 height 14
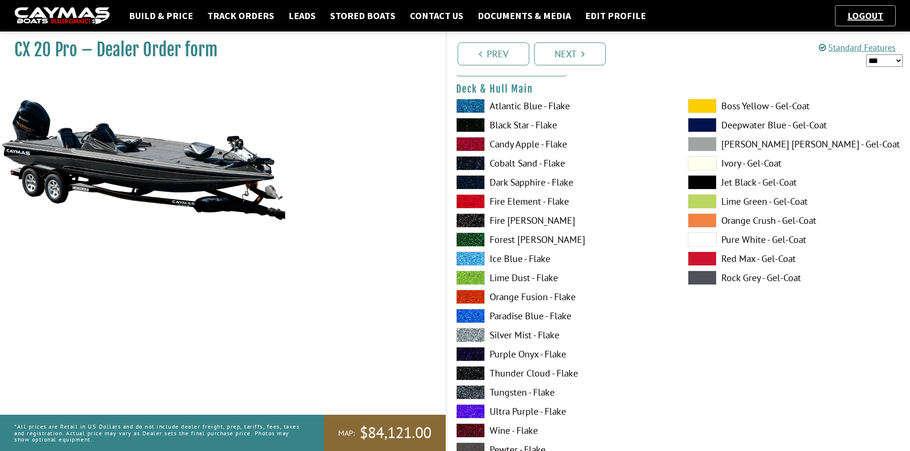
scroll to position [96, 0]
drag, startPoint x: 616, startPoint y: 261, endPoint x: 613, endPoint y: 265, distance: 5.1
click at [613, 265] on label "Ice Blue - Flake" at bounding box center [562, 258] width 213 height 14
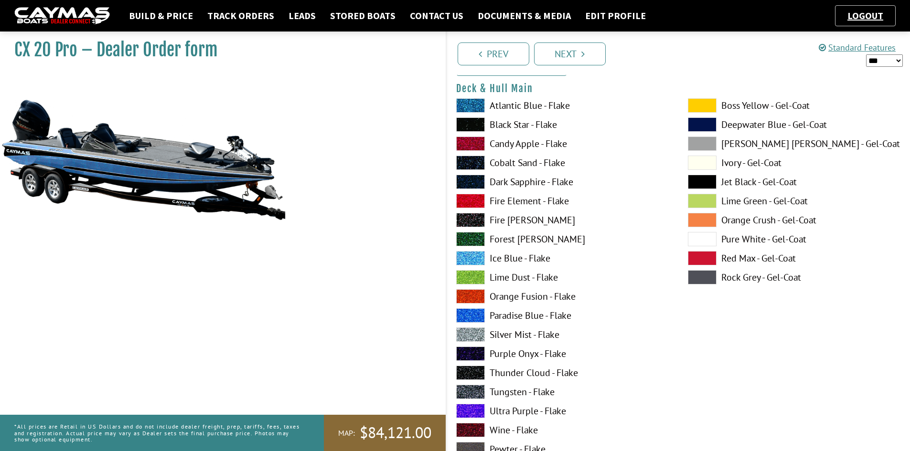
drag, startPoint x: 612, startPoint y: 269, endPoint x: 575, endPoint y: 332, distance: 73.1
click at [604, 296] on div "Atlantic Blue - Flake Black Star - Flake Candy Apple - Flake Cobalt Sand - Flak…" at bounding box center [563, 279] width 232 height 363
